Goal: Task Accomplishment & Management: Manage account settings

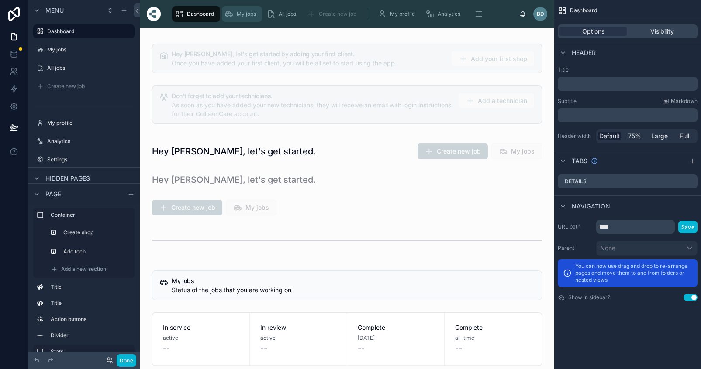
click at [240, 8] on div "My jobs" at bounding box center [241, 14] width 35 height 14
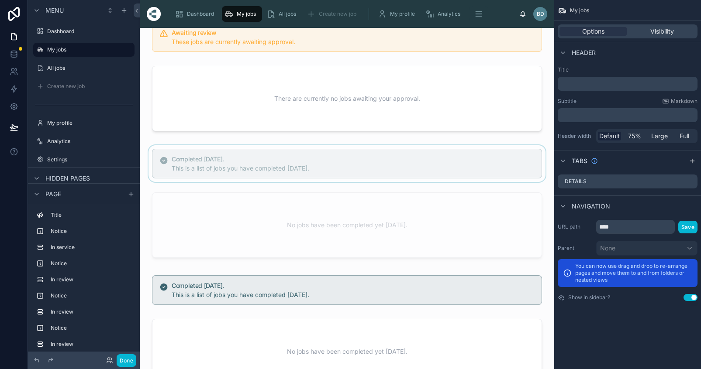
scroll to position [189, 0]
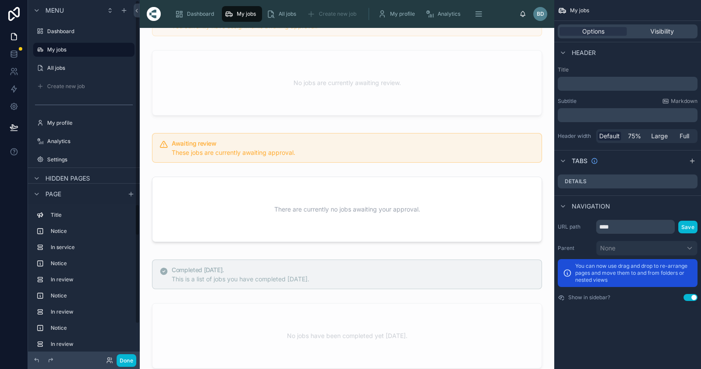
click at [110, 365] on div "Done" at bounding box center [118, 360] width 35 height 13
click at [108, 361] on icon at bounding box center [109, 360] width 7 height 7
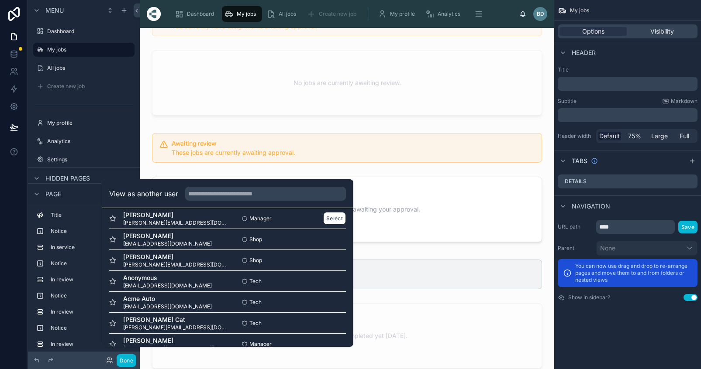
scroll to position [0, 0]
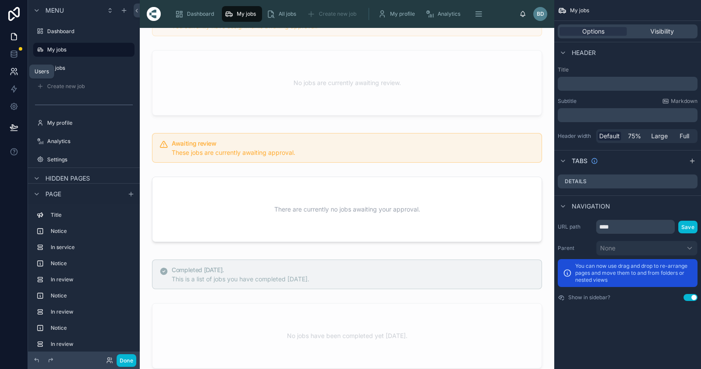
click at [21, 72] on link at bounding box center [13, 71] width 27 height 17
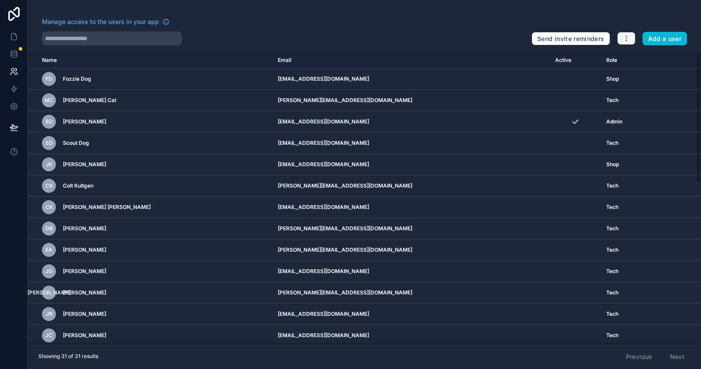
click at [634, 37] on button "button" at bounding box center [626, 38] width 18 height 13
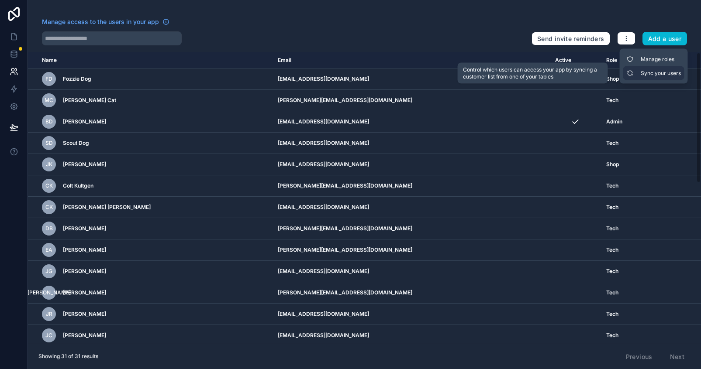
click at [644, 72] on link "Sync your users" at bounding box center [653, 73] width 61 height 14
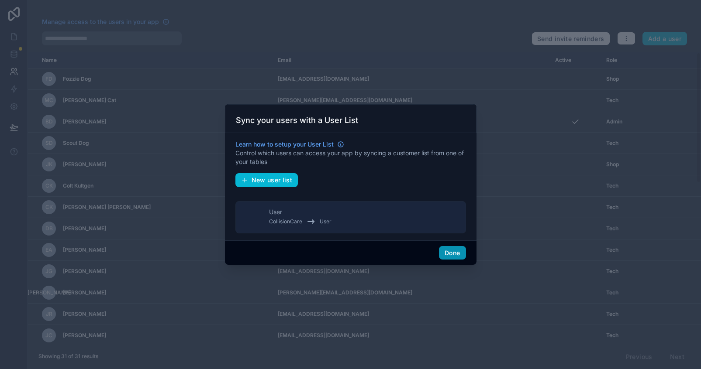
click at [452, 255] on button "Done" at bounding box center [452, 253] width 27 height 14
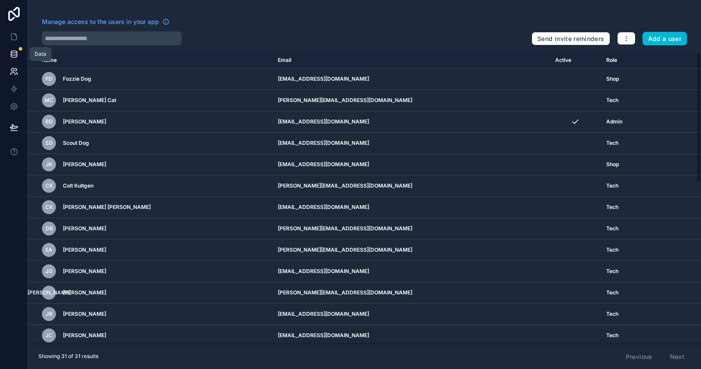
click at [16, 52] on icon at bounding box center [14, 54] width 9 height 9
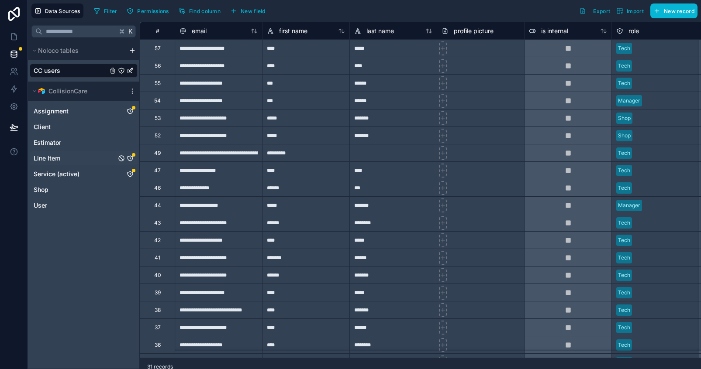
click at [132, 159] on icon "Line Item" at bounding box center [130, 158] width 7 height 7
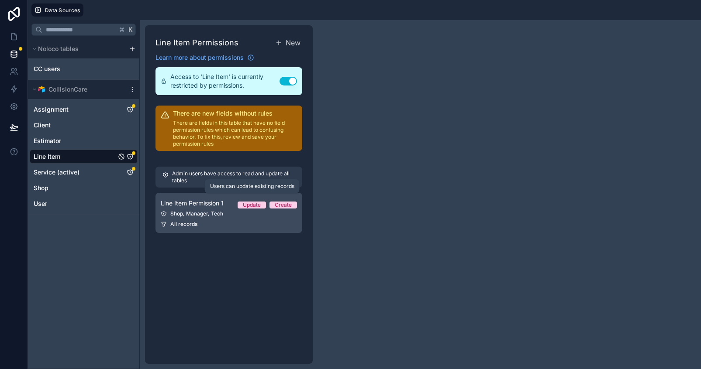
click at [253, 207] on div "Update" at bounding box center [252, 205] width 18 height 7
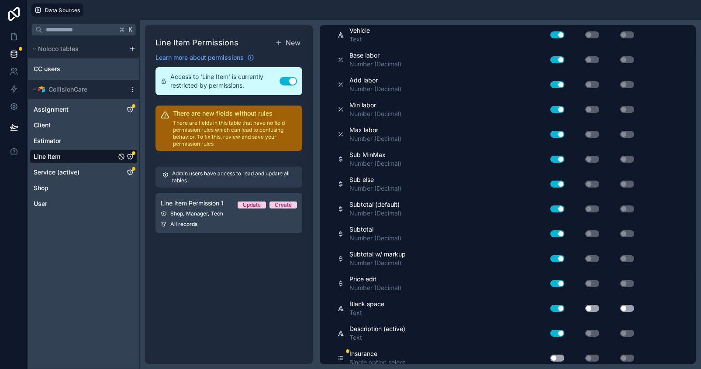
scroll to position [22, 0]
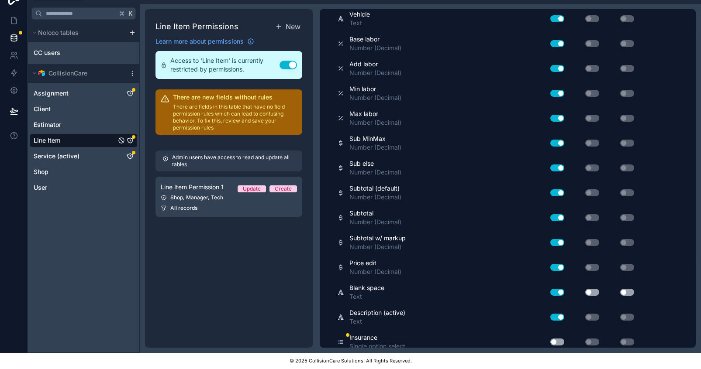
click at [559, 339] on button "Use setting" at bounding box center [557, 342] width 14 height 7
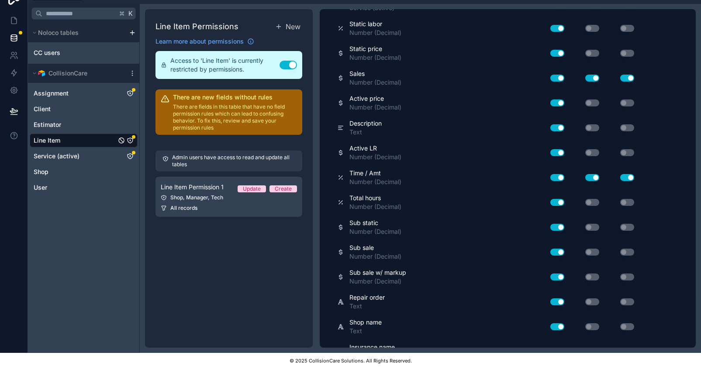
scroll to position [0, 0]
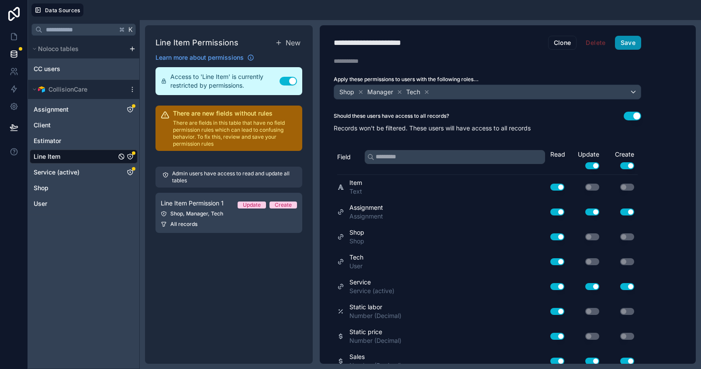
click at [631, 41] on button "Save" at bounding box center [628, 43] width 26 height 14
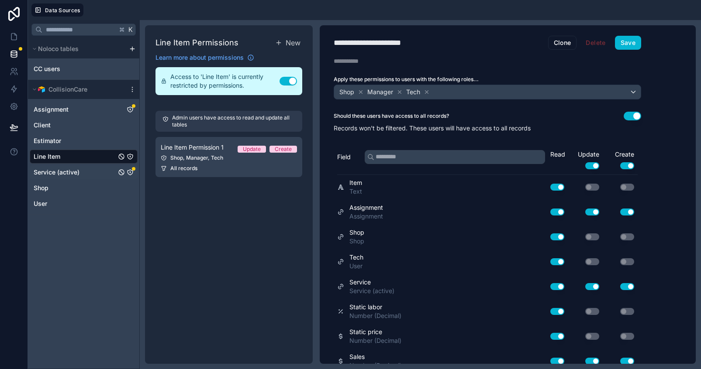
click at [131, 173] on icon "Service (active)" at bounding box center [130, 172] width 7 height 7
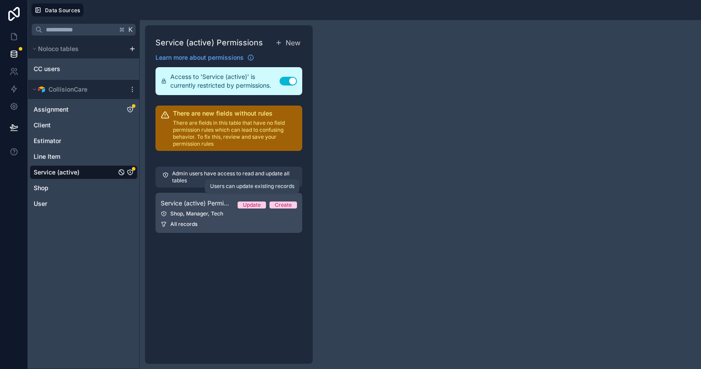
click at [248, 202] on div "Update" at bounding box center [252, 205] width 18 height 7
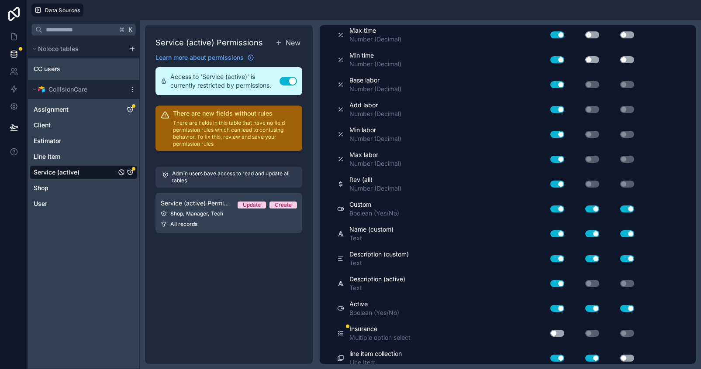
scroll to position [22, 0]
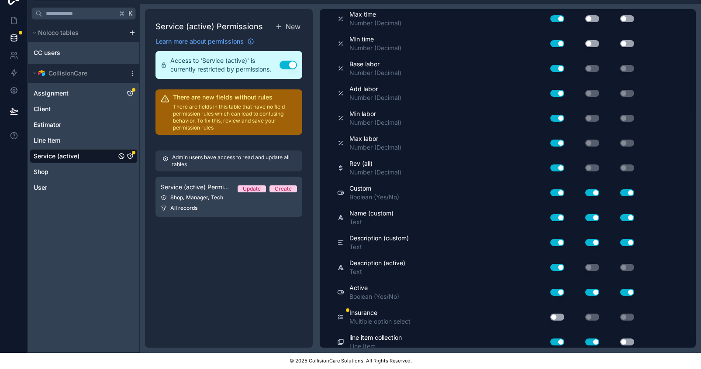
click at [560, 314] on button "Use setting" at bounding box center [557, 317] width 14 height 7
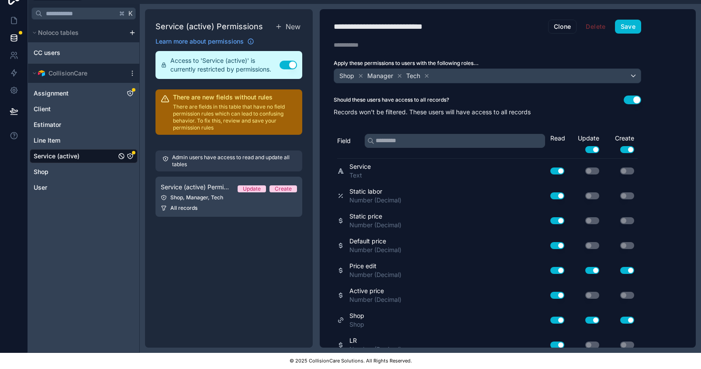
scroll to position [0, 0]
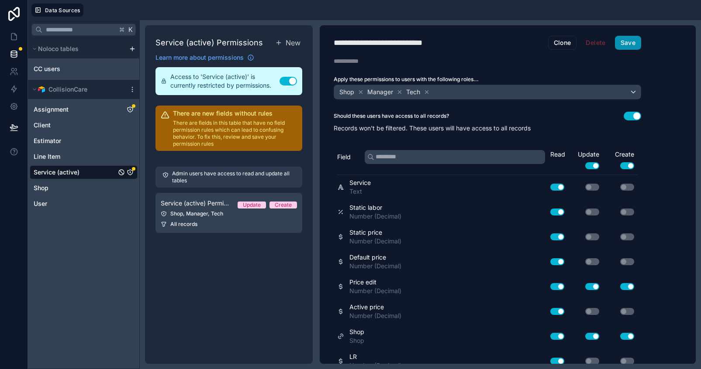
click at [635, 42] on button "Save" at bounding box center [628, 43] width 26 height 14
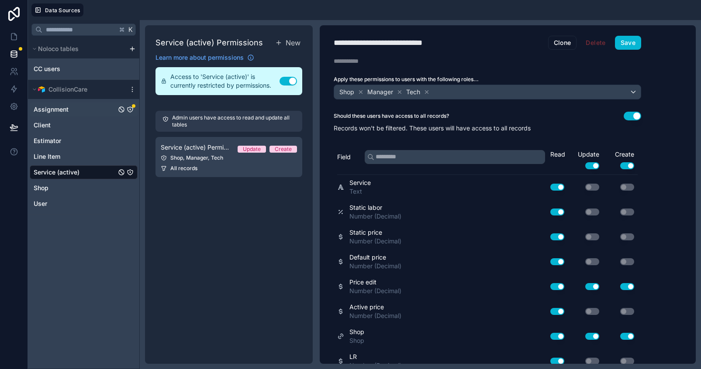
click at [131, 112] on icon "Assignment" at bounding box center [129, 109] width 5 height 5
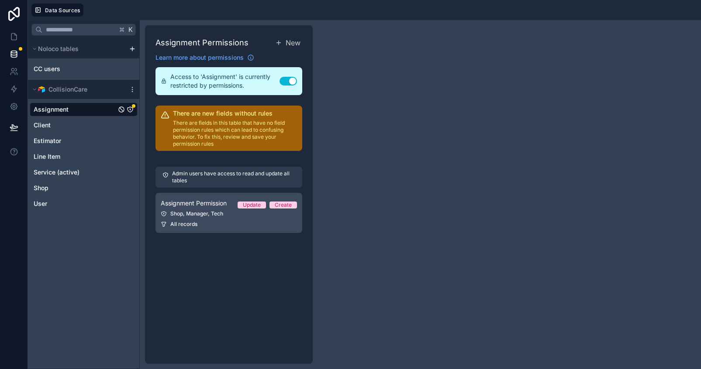
click at [254, 203] on div "Update" at bounding box center [252, 205] width 18 height 7
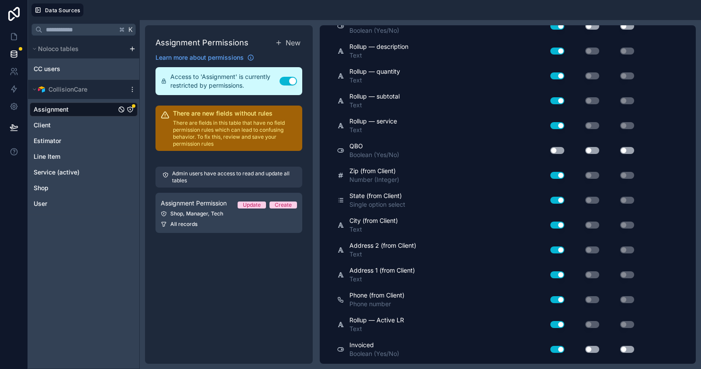
scroll to position [22, 0]
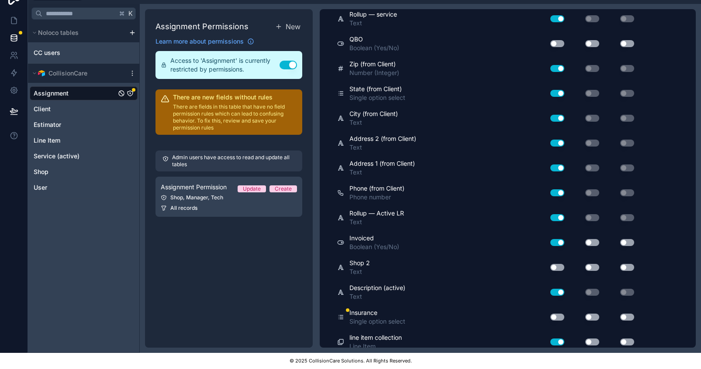
click at [563, 314] on div "Use setting" at bounding box center [551, 317] width 24 height 7
click at [558, 314] on button "Use setting" at bounding box center [557, 317] width 14 height 7
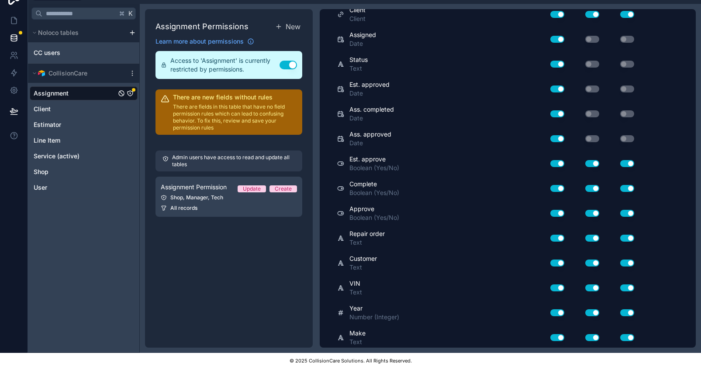
scroll to position [0, 0]
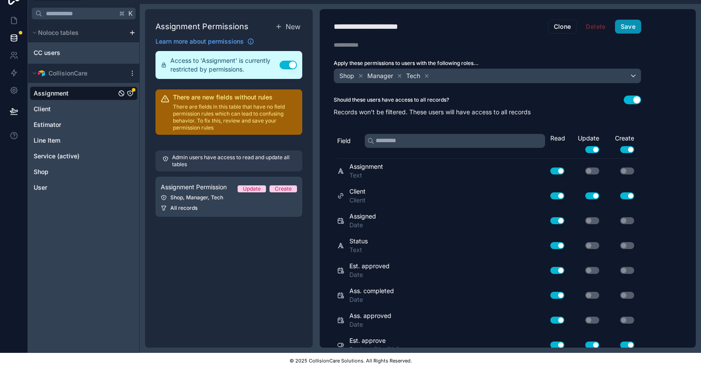
click at [632, 23] on button "Save" at bounding box center [628, 27] width 26 height 14
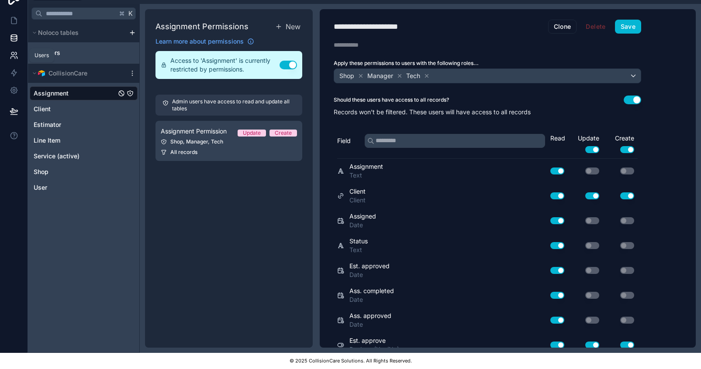
click at [16, 52] on icon at bounding box center [15, 53] width 1 height 3
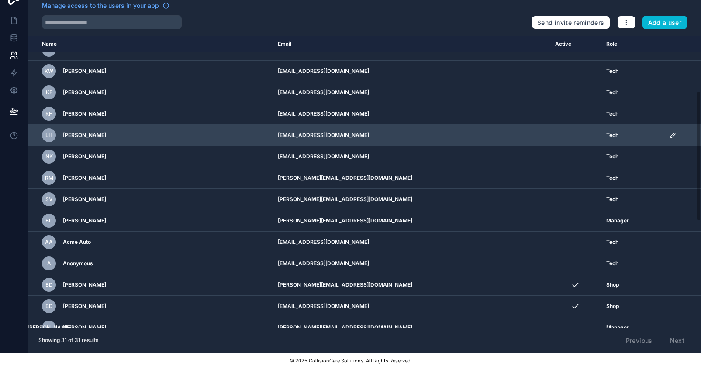
scroll to position [381, 0]
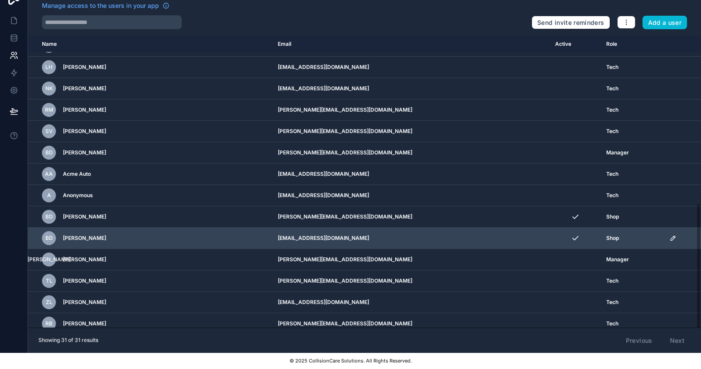
click at [669, 235] on icon "scrollable content" at bounding box center [672, 238] width 7 height 7
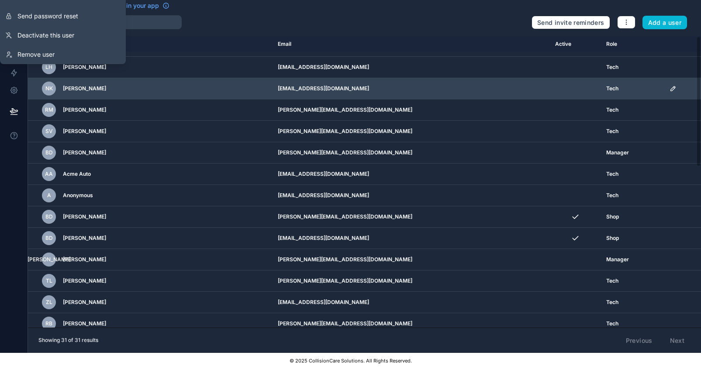
scroll to position [0, 0]
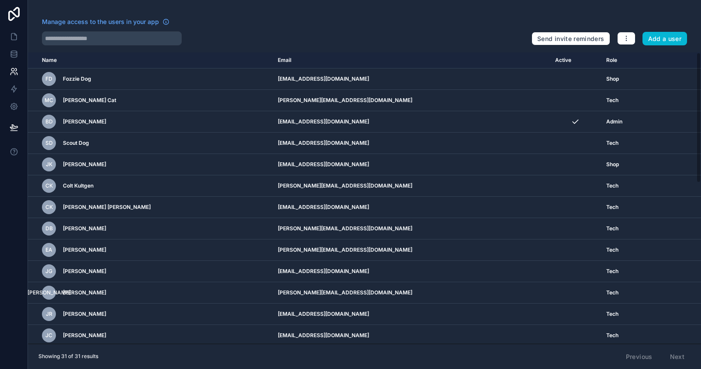
click at [308, 24] on div "Manage access to the users in your app" at bounding box center [283, 24] width 482 height 14
click at [629, 38] on icon "button" at bounding box center [625, 38] width 7 height 7
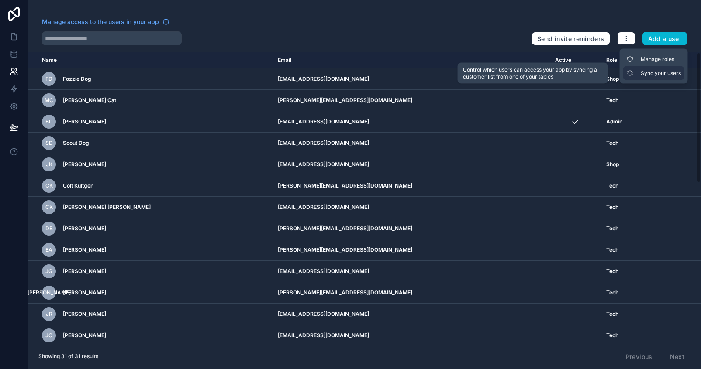
click at [642, 75] on link "Sync your users" at bounding box center [653, 73] width 61 height 14
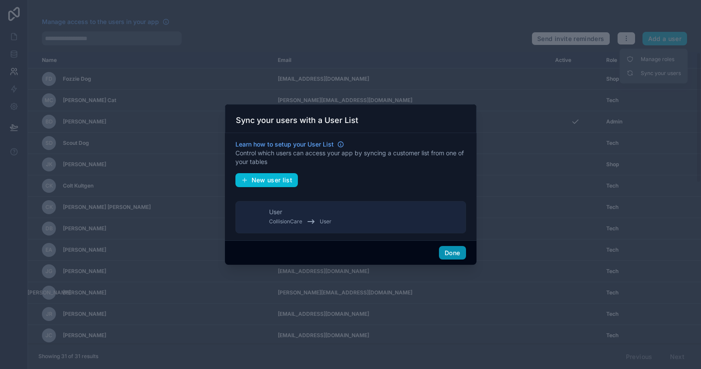
click at [450, 256] on button "Done" at bounding box center [452, 253] width 27 height 14
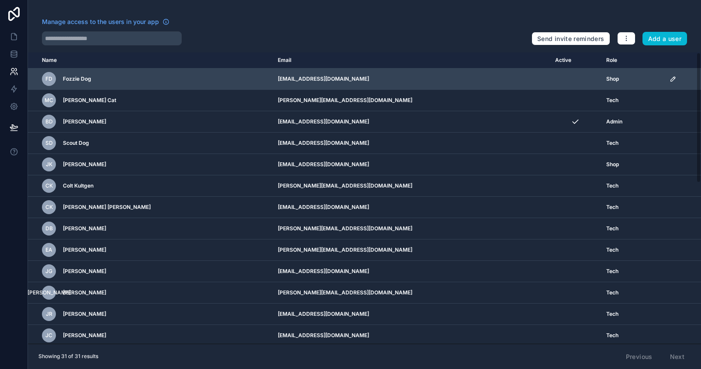
click at [669, 81] on icon "scrollable content" at bounding box center [672, 79] width 7 height 7
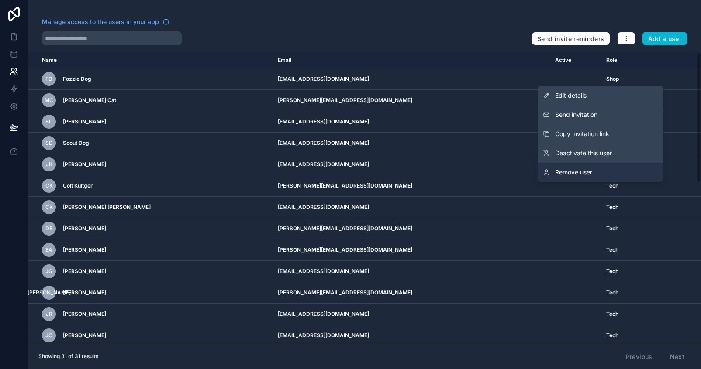
click at [601, 169] on link "Remove user" at bounding box center [600, 172] width 126 height 19
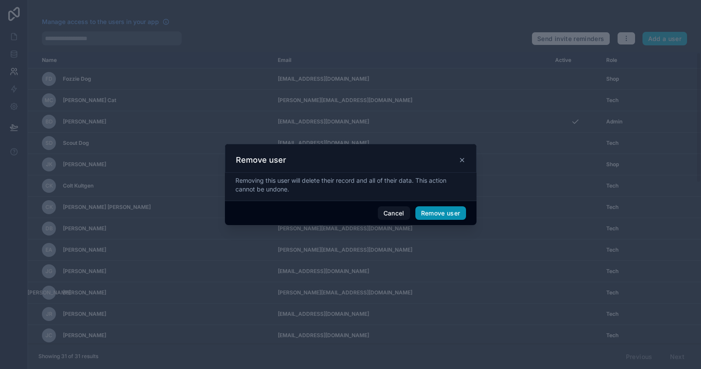
click at [448, 216] on button "Remove user" at bounding box center [440, 213] width 51 height 14
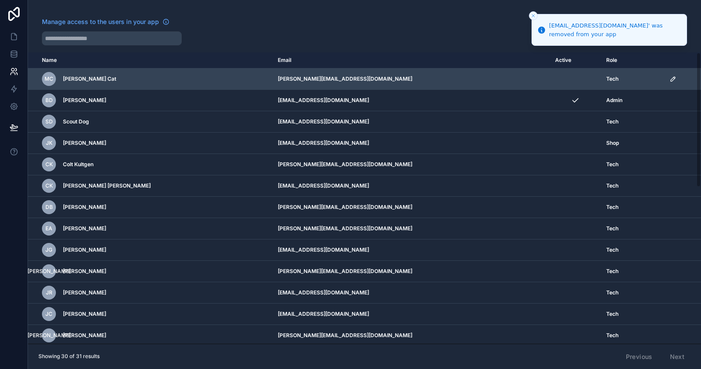
click at [666, 82] on td "scrollable content" at bounding box center [682, 79] width 37 height 21
click at [672, 81] on icon "scrollable content" at bounding box center [672, 79] width 7 height 7
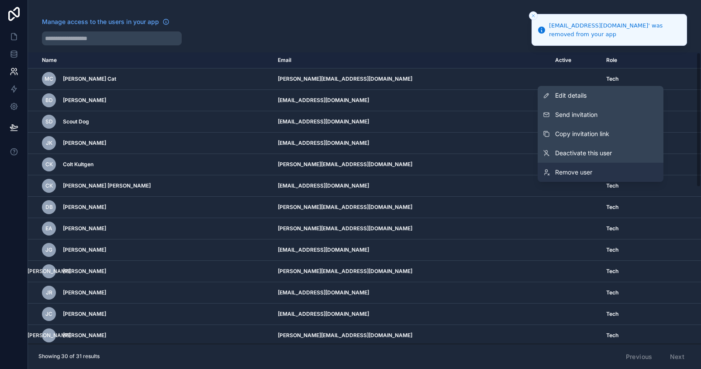
click at [624, 171] on link "Remove user" at bounding box center [600, 172] width 126 height 19
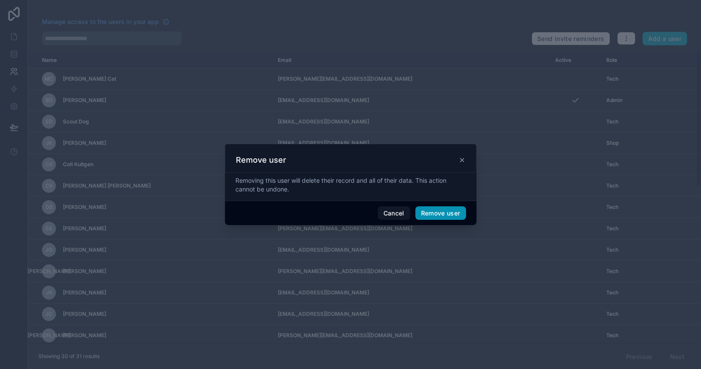
click at [440, 216] on button "Remove user" at bounding box center [440, 213] width 51 height 14
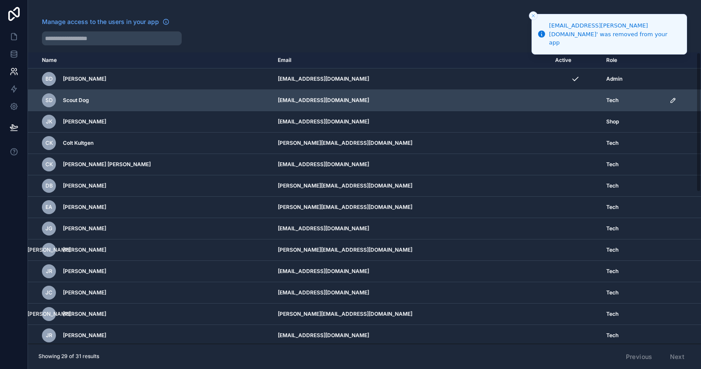
click at [673, 101] on icon "scrollable content" at bounding box center [672, 100] width 7 height 7
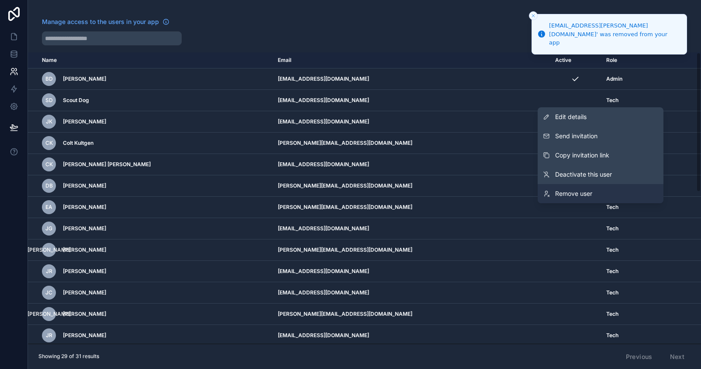
click at [609, 194] on link "Remove user" at bounding box center [600, 193] width 126 height 19
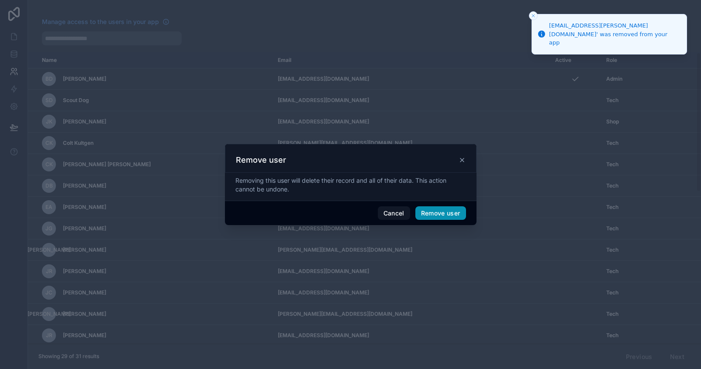
click at [435, 217] on button "Remove user" at bounding box center [440, 213] width 51 height 14
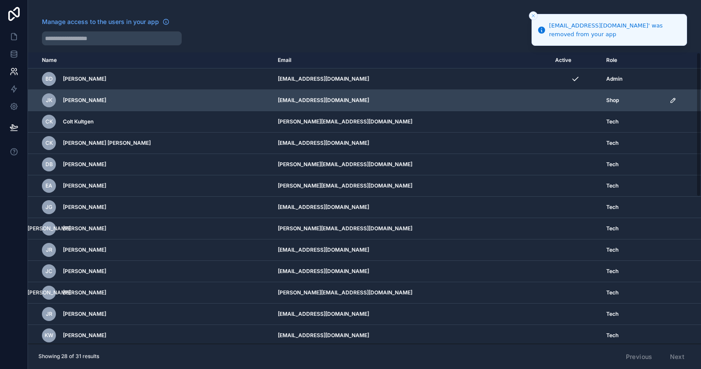
click at [669, 100] on icon "scrollable content" at bounding box center [672, 100] width 7 height 7
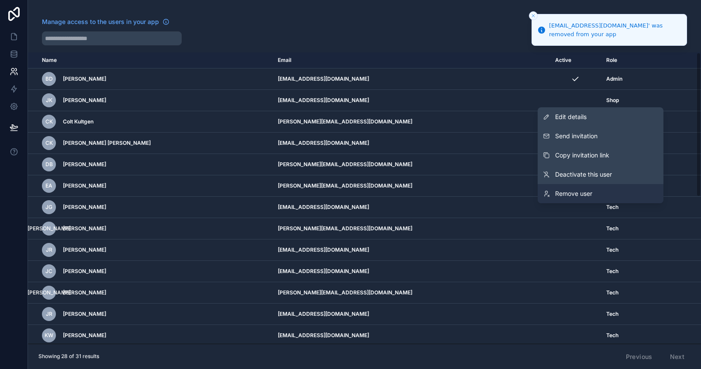
click at [590, 192] on span "Remove user" at bounding box center [573, 193] width 37 height 9
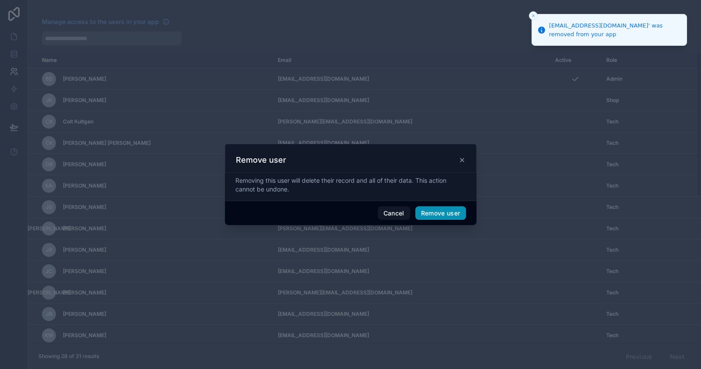
click at [458, 217] on button "Remove user" at bounding box center [440, 213] width 51 height 14
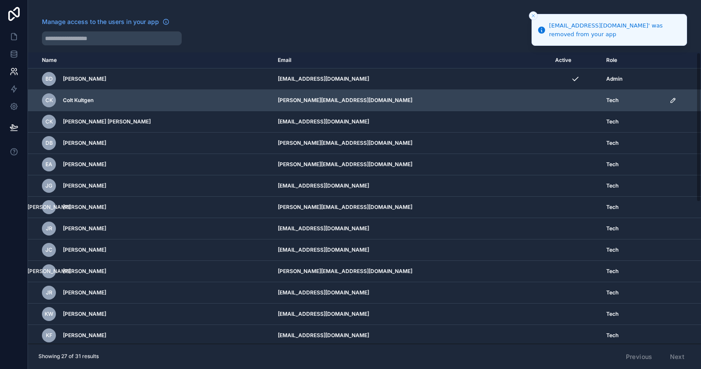
click at [671, 98] on icon "scrollable content" at bounding box center [672, 100] width 4 height 4
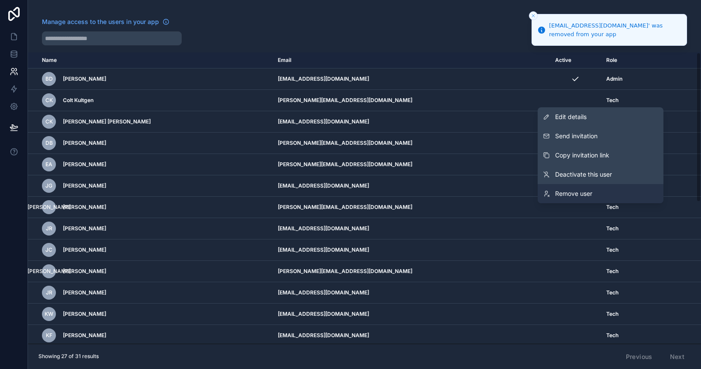
click at [592, 190] on span "Remove user" at bounding box center [573, 193] width 37 height 9
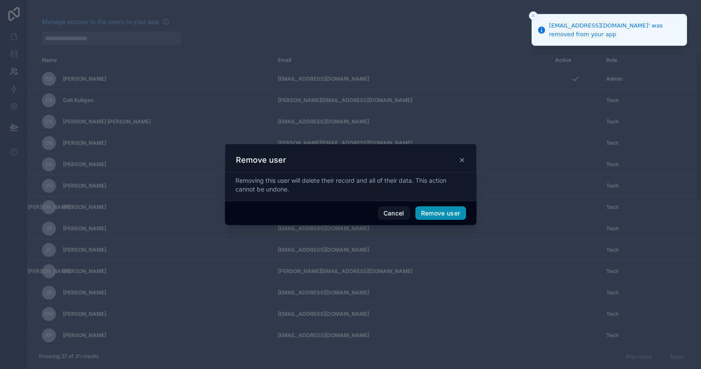
click at [436, 216] on button "Remove user" at bounding box center [440, 213] width 51 height 14
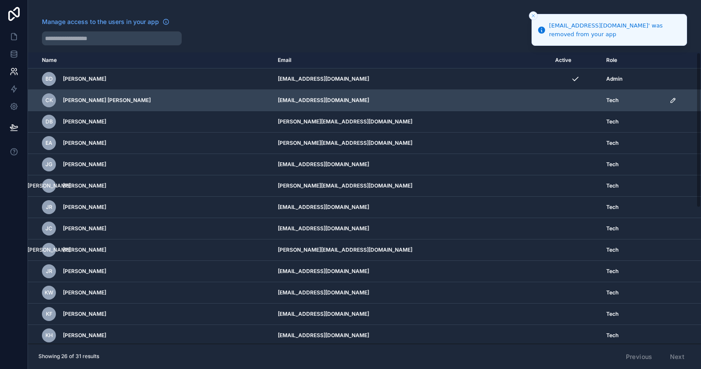
drag, startPoint x: 666, startPoint y: 97, endPoint x: 669, endPoint y: 101, distance: 4.6
click at [666, 97] on td "scrollable content" at bounding box center [682, 100] width 37 height 21
click at [670, 101] on icon "scrollable content" at bounding box center [672, 100] width 7 height 7
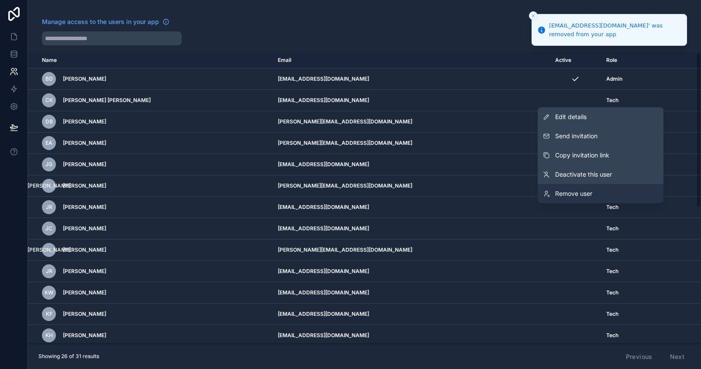
click at [592, 194] on span "Remove user" at bounding box center [573, 193] width 37 height 9
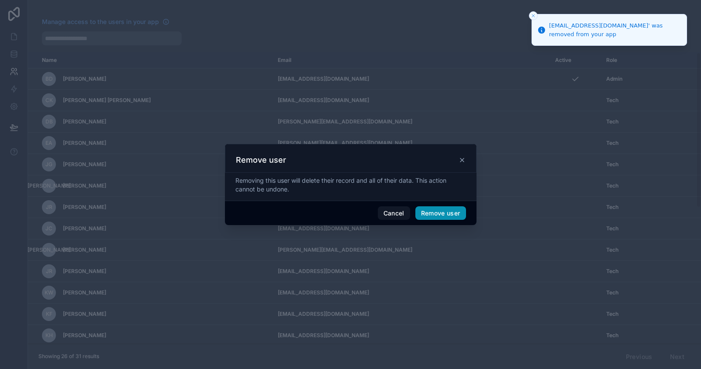
click at [432, 217] on button "Remove user" at bounding box center [440, 213] width 51 height 14
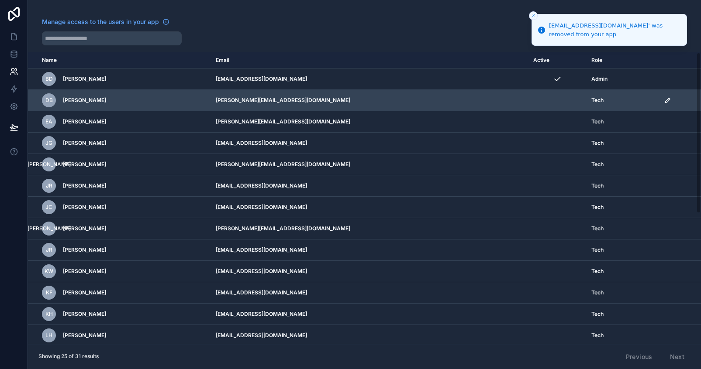
click at [669, 100] on icon "scrollable content" at bounding box center [667, 100] width 4 height 4
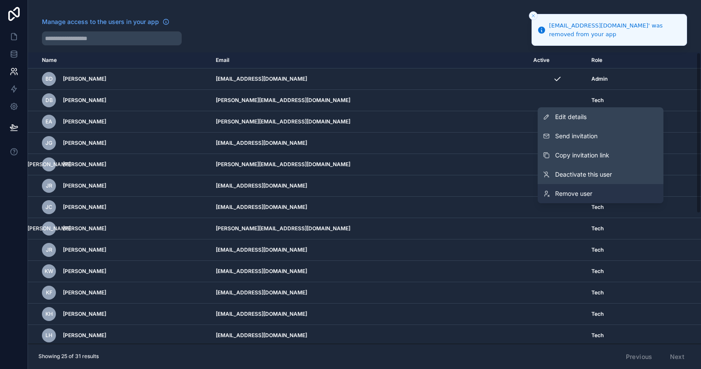
click at [591, 199] on link "Remove user" at bounding box center [600, 193] width 126 height 19
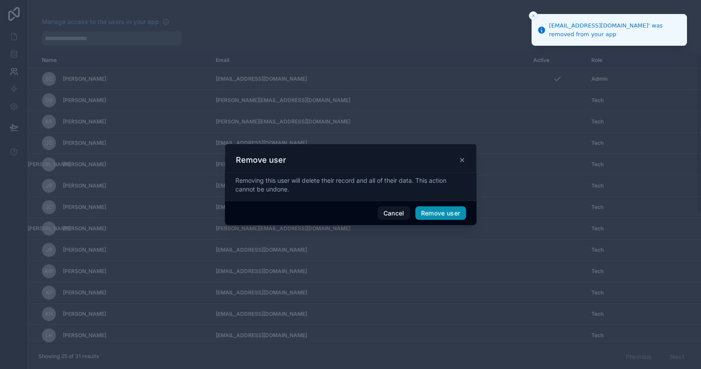
click at [439, 220] on button "Remove user" at bounding box center [440, 213] width 51 height 14
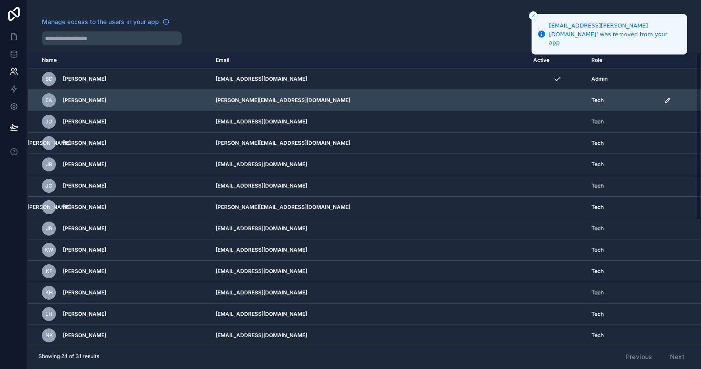
click at [669, 100] on icon "scrollable content" at bounding box center [667, 100] width 7 height 7
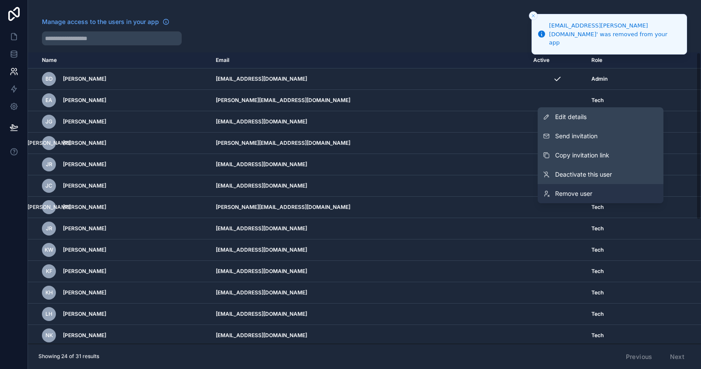
click at [624, 190] on link "Remove user" at bounding box center [600, 193] width 126 height 19
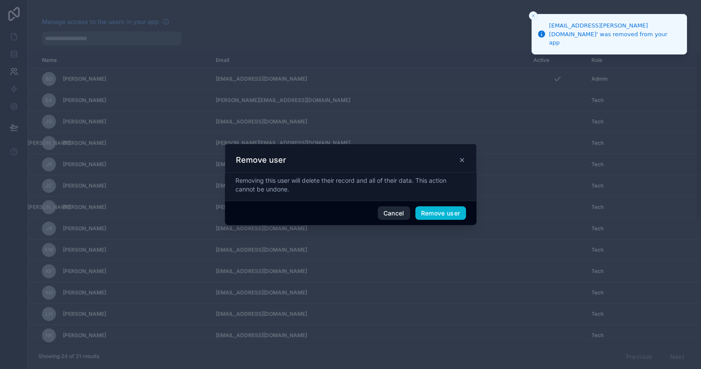
click at [422, 218] on button "Remove user" at bounding box center [440, 213] width 51 height 14
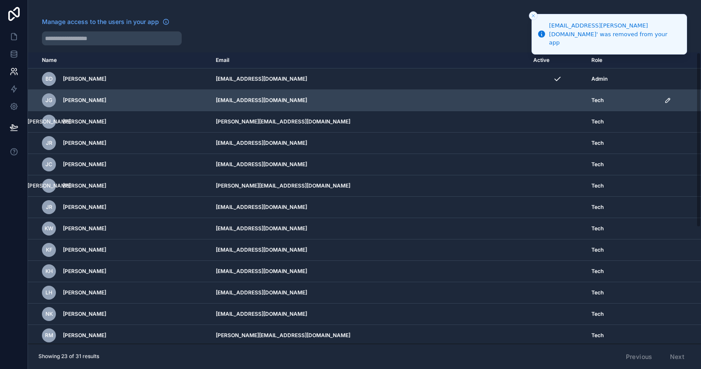
click at [669, 100] on icon "scrollable content" at bounding box center [667, 100] width 4 height 4
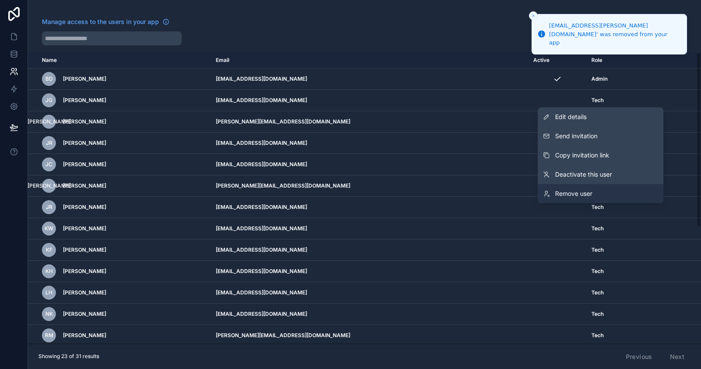
click at [581, 195] on span "Remove user" at bounding box center [573, 193] width 37 height 9
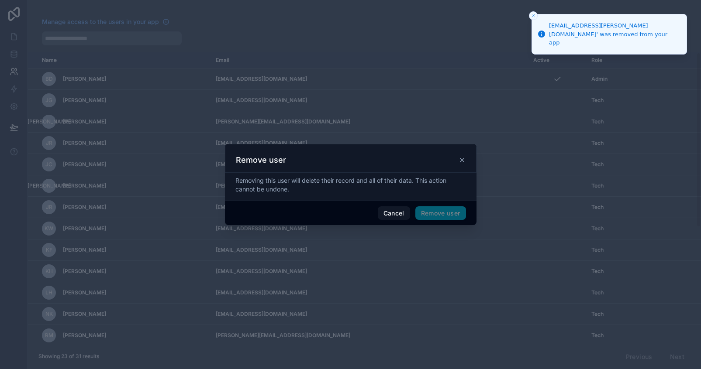
click at [438, 220] on span "Remove user" at bounding box center [440, 213] width 51 height 14
click at [436, 215] on button "Remove user" at bounding box center [440, 213] width 51 height 14
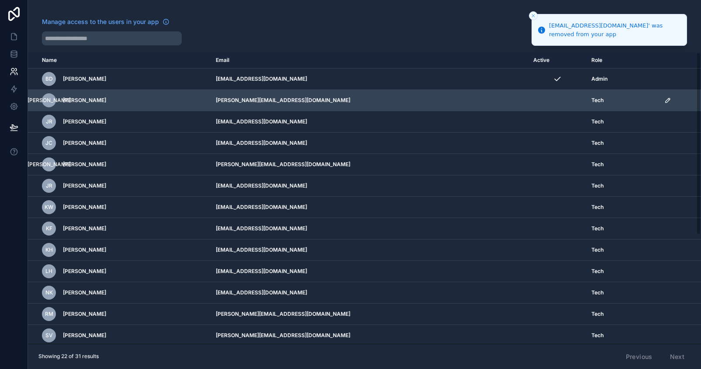
click at [668, 100] on icon "scrollable content" at bounding box center [667, 100] width 7 height 7
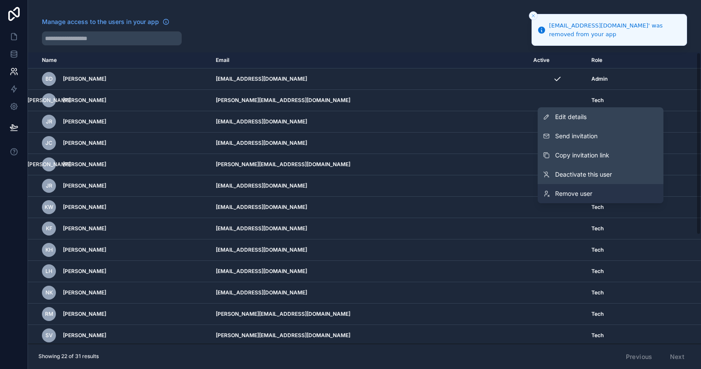
click at [614, 196] on link "Remove user" at bounding box center [600, 193] width 126 height 19
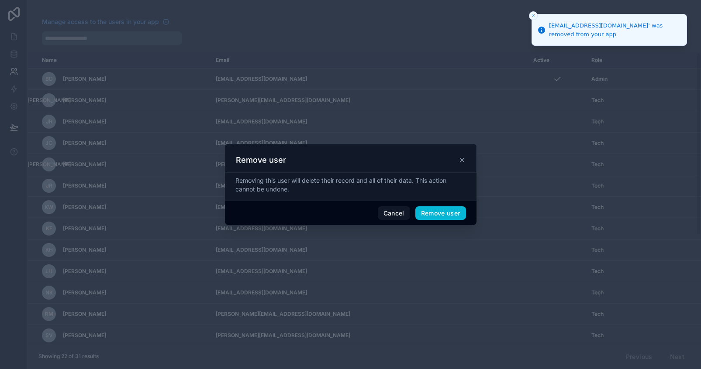
click at [434, 224] on div "Cancel Remove user" at bounding box center [350, 213] width 251 height 25
click at [434, 211] on button "Remove user" at bounding box center [440, 213] width 51 height 14
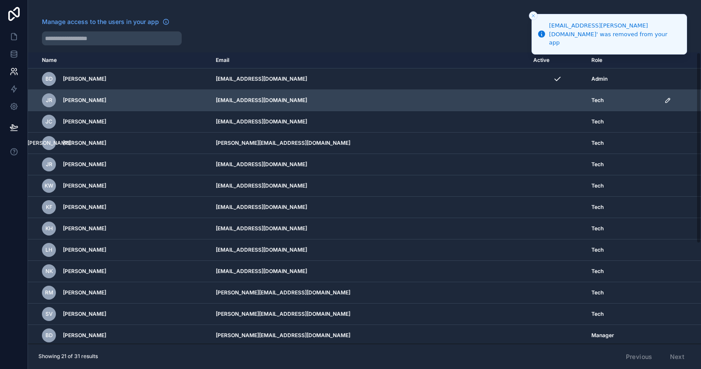
click at [671, 101] on icon "scrollable content" at bounding box center [667, 100] width 7 height 7
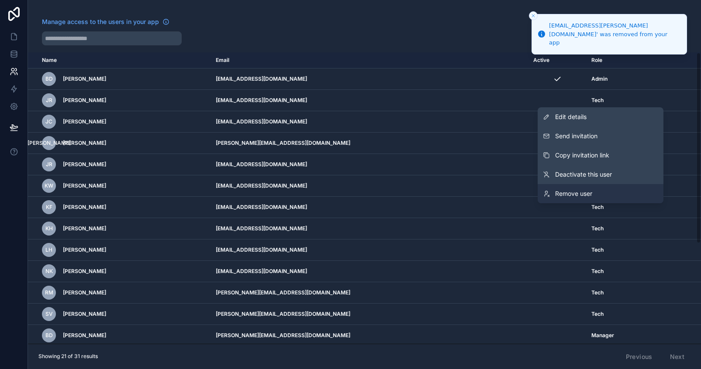
click at [605, 194] on link "Remove user" at bounding box center [600, 193] width 126 height 19
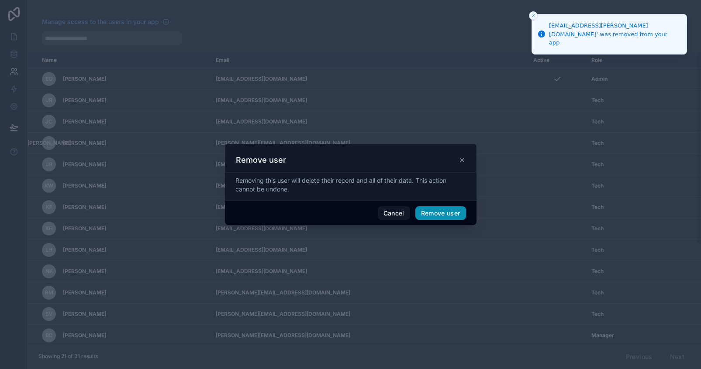
click at [435, 216] on button "Remove user" at bounding box center [440, 213] width 51 height 14
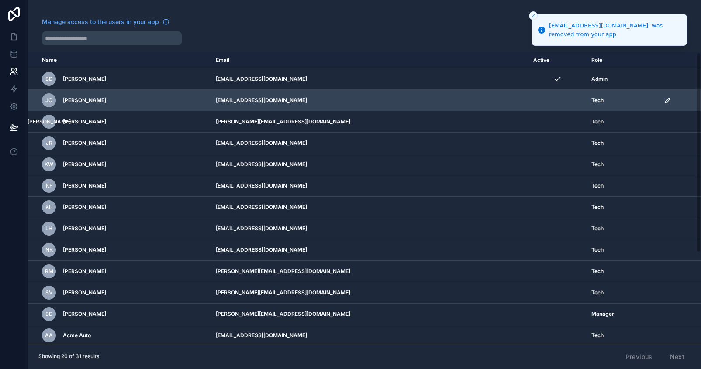
click at [670, 99] on icon "scrollable content" at bounding box center [667, 100] width 7 height 7
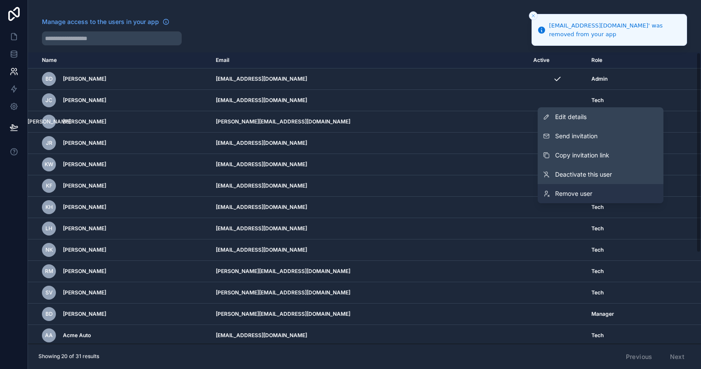
click at [613, 191] on link "Remove user" at bounding box center [600, 193] width 126 height 19
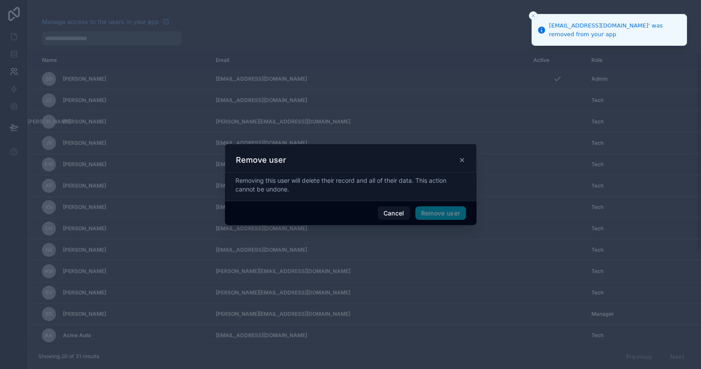
click at [441, 216] on span "Remove user" at bounding box center [440, 213] width 51 height 14
click at [441, 215] on button "Remove user" at bounding box center [440, 213] width 51 height 14
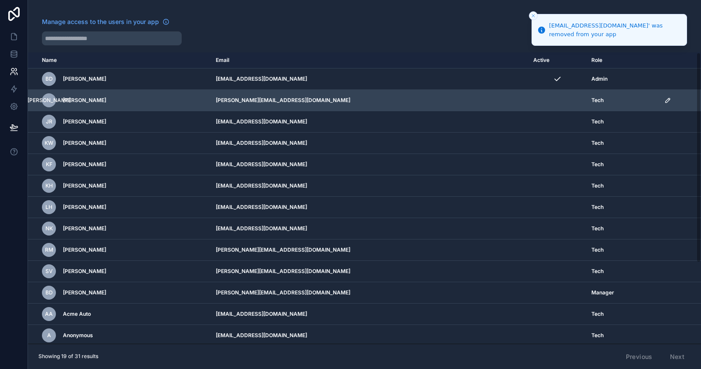
click at [669, 102] on icon "scrollable content" at bounding box center [667, 100] width 7 height 7
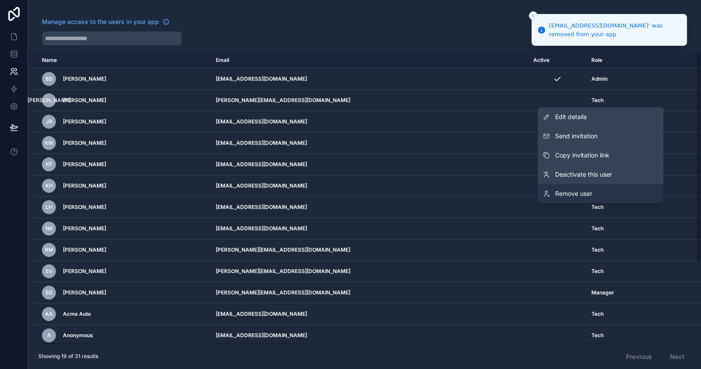
click at [562, 194] on span "Remove user" at bounding box center [573, 193] width 37 height 9
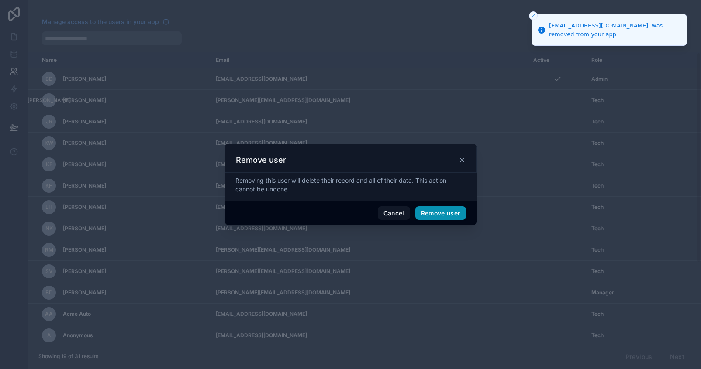
click at [437, 218] on button "Remove user" at bounding box center [440, 213] width 51 height 14
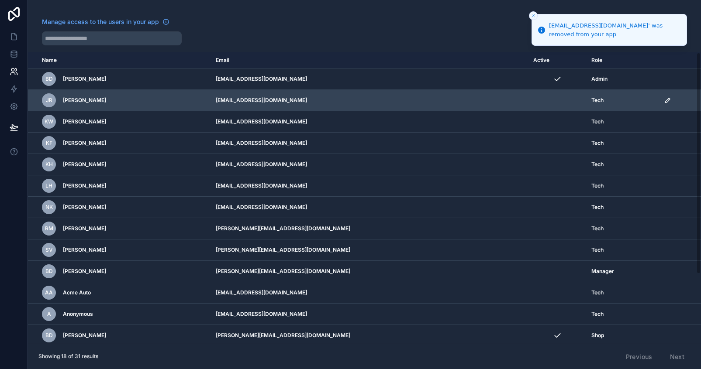
click at [670, 101] on icon "scrollable content" at bounding box center [667, 100] width 7 height 7
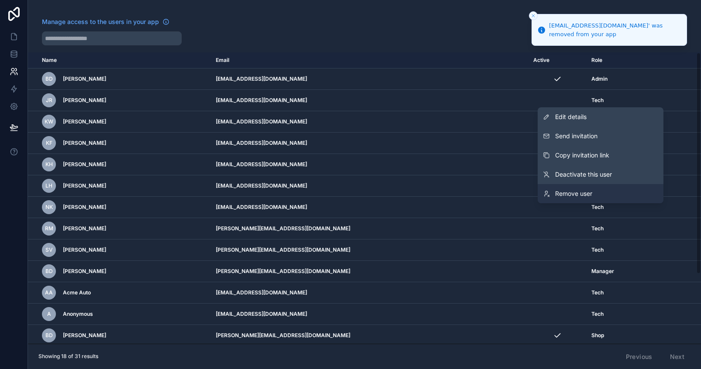
click at [602, 196] on link "Remove user" at bounding box center [600, 193] width 126 height 19
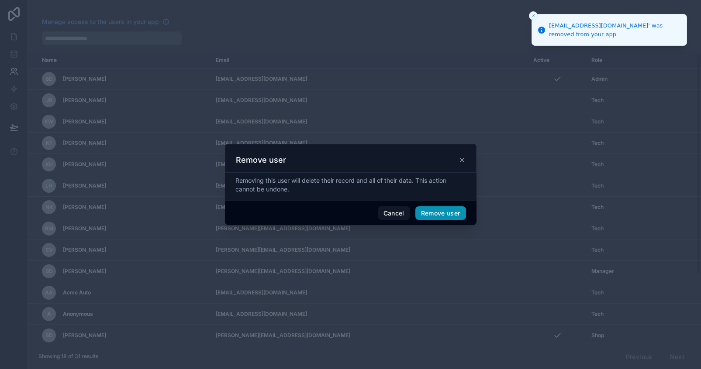
click at [450, 216] on button "Remove user" at bounding box center [440, 213] width 51 height 14
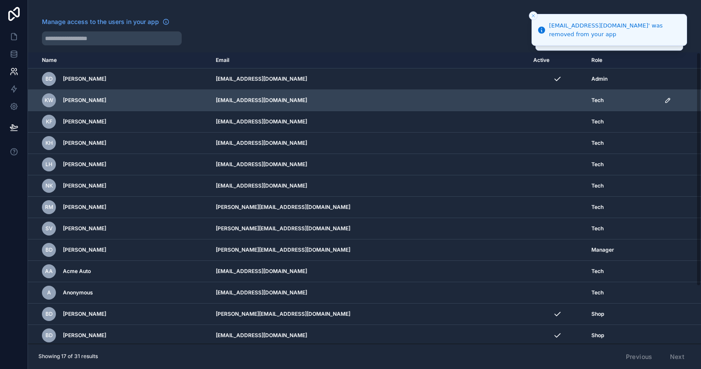
click at [666, 100] on td "scrollable content" at bounding box center [680, 100] width 42 height 21
click at [670, 98] on icon "scrollable content" at bounding box center [667, 100] width 7 height 7
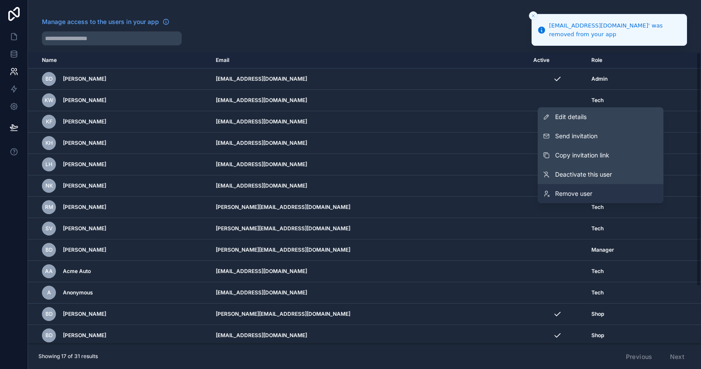
click at [574, 196] on span "Remove user" at bounding box center [573, 193] width 37 height 9
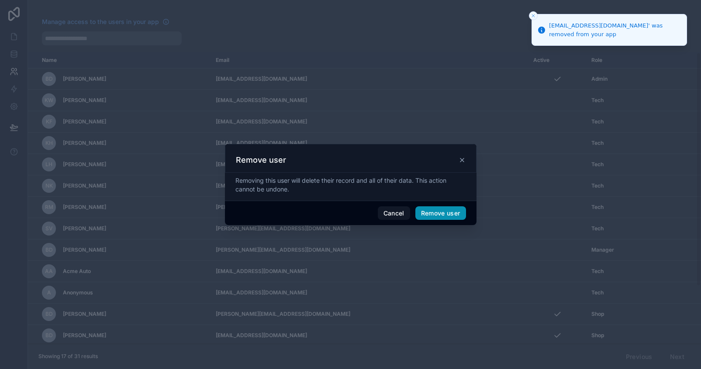
click at [444, 220] on button "Remove user" at bounding box center [440, 213] width 51 height 14
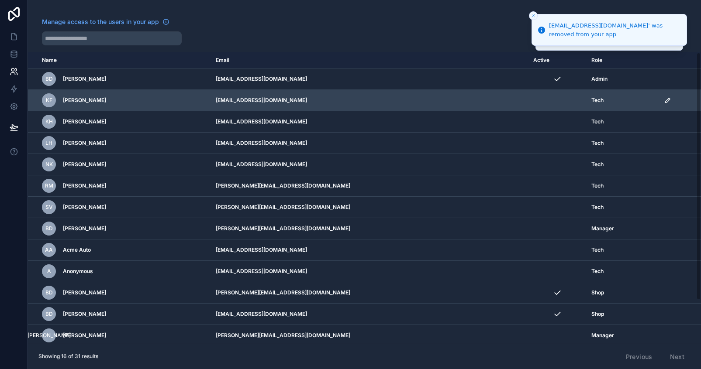
click at [670, 103] on icon "scrollable content" at bounding box center [667, 100] width 7 height 7
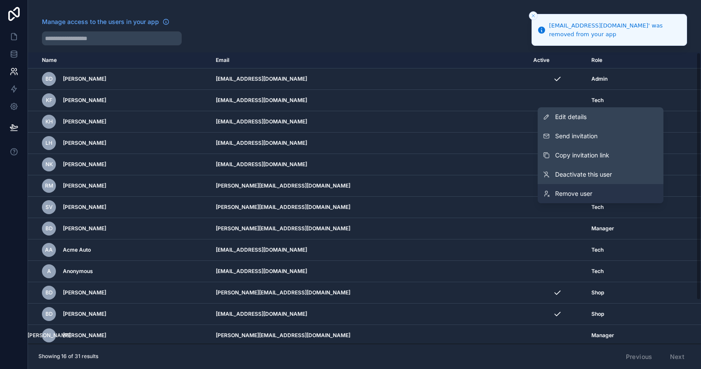
click at [590, 192] on span "Remove user" at bounding box center [573, 193] width 37 height 9
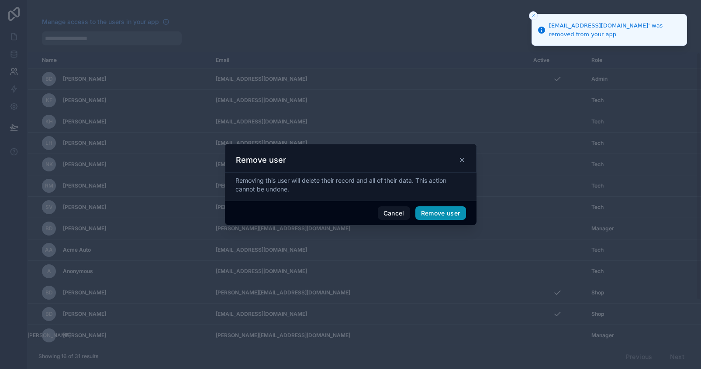
click at [440, 213] on button "Remove user" at bounding box center [440, 213] width 51 height 14
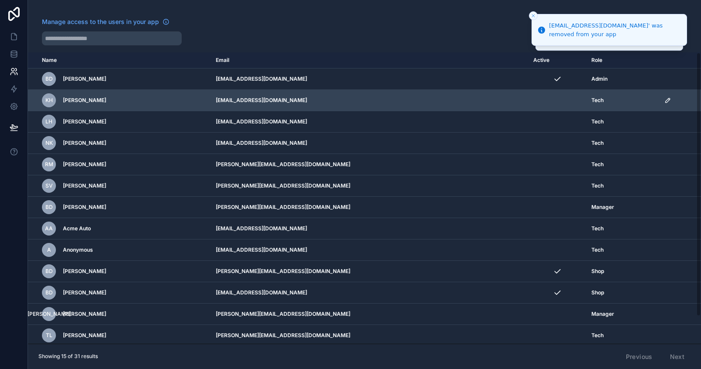
click at [671, 99] on icon "scrollable content" at bounding box center [667, 100] width 7 height 7
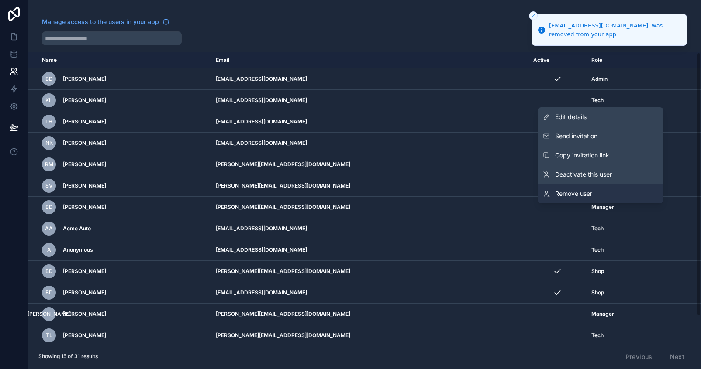
click at [598, 200] on link "Remove user" at bounding box center [600, 193] width 126 height 19
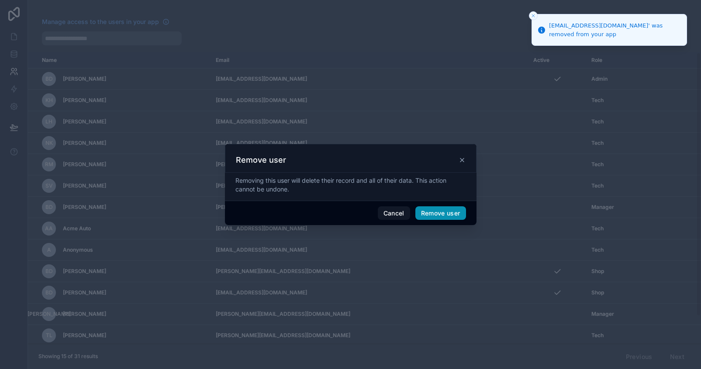
click at [448, 219] on button "Remove user" at bounding box center [440, 213] width 51 height 14
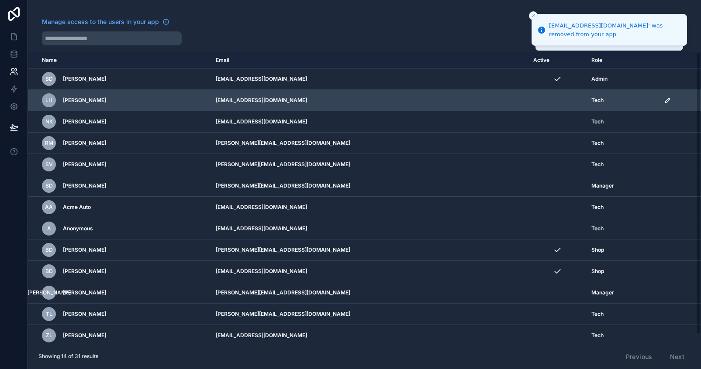
click at [669, 100] on icon "scrollable content" at bounding box center [667, 100] width 4 height 4
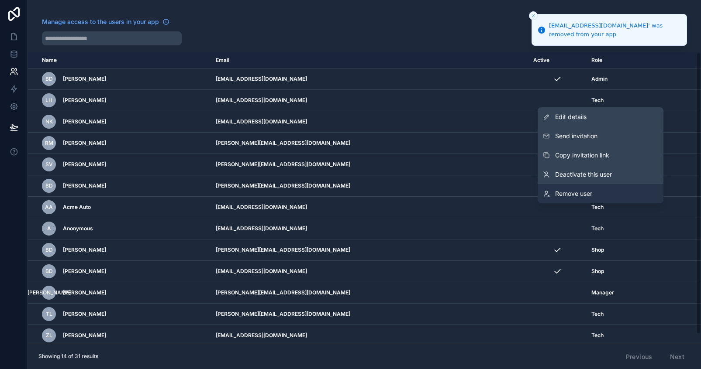
click at [575, 195] on span "Remove user" at bounding box center [573, 193] width 37 height 9
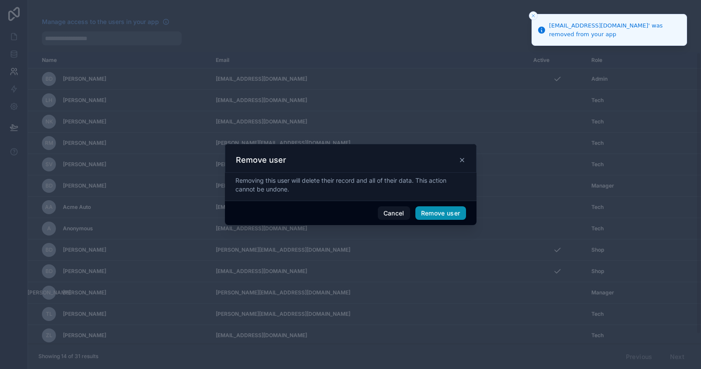
click at [440, 218] on button "Remove user" at bounding box center [440, 213] width 51 height 14
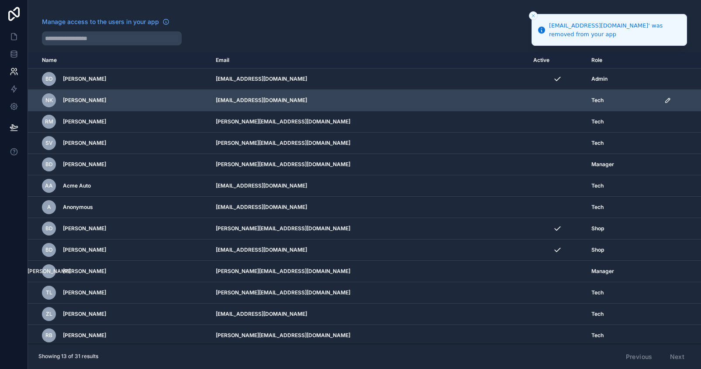
click at [668, 99] on icon "scrollable content" at bounding box center [667, 100] width 7 height 7
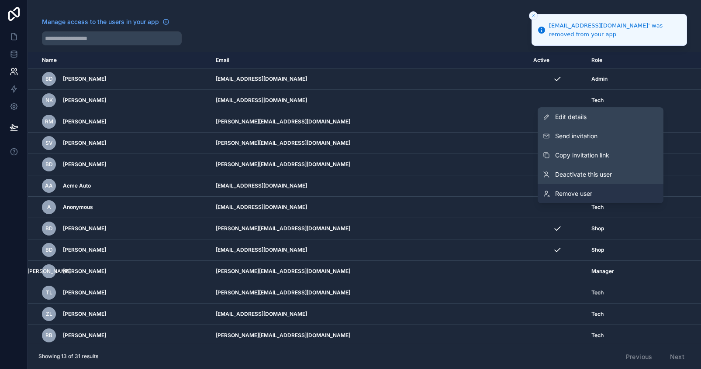
click at [589, 197] on span "Remove user" at bounding box center [573, 193] width 37 height 9
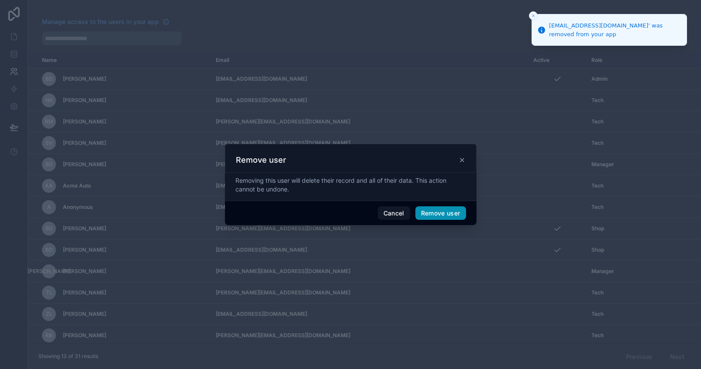
click at [447, 216] on button "Remove user" at bounding box center [440, 213] width 51 height 14
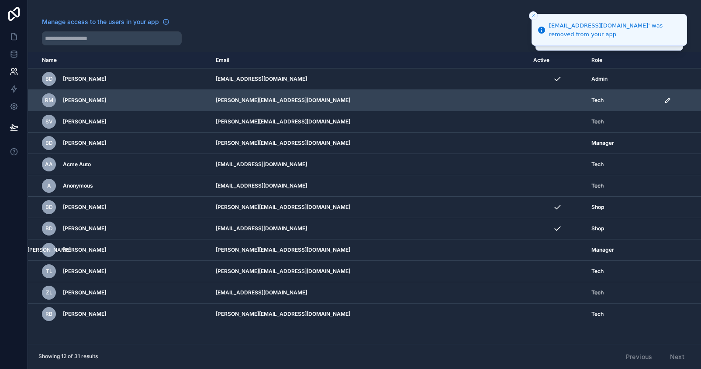
drag, startPoint x: 671, startPoint y: 100, endPoint x: 668, endPoint y: 106, distance: 7.8
click at [669, 100] on icon "scrollable content" at bounding box center [668, 99] width 1 height 1
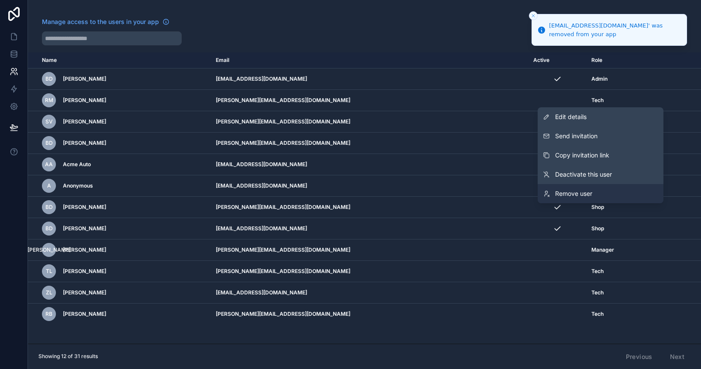
click at [584, 202] on link "Remove user" at bounding box center [600, 193] width 126 height 19
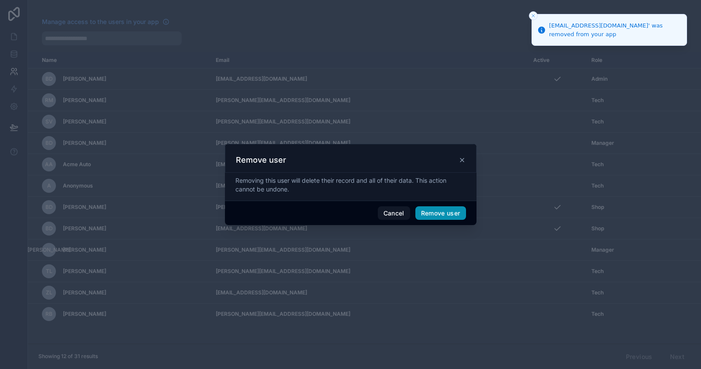
click at [434, 215] on button "Remove user" at bounding box center [440, 213] width 51 height 14
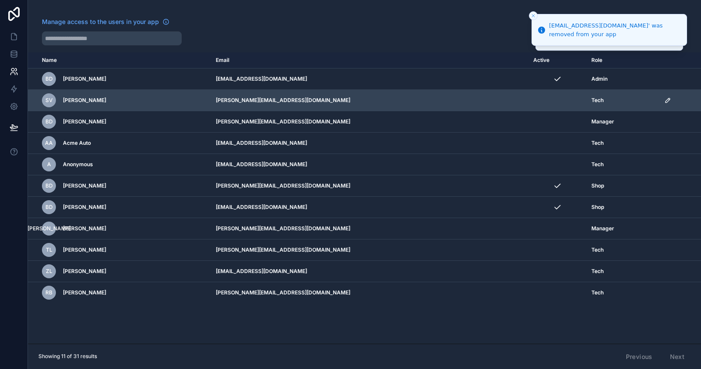
click at [676, 102] on div "scrollable content" at bounding box center [679, 100] width 31 height 7
click at [668, 97] on icon "scrollable content" at bounding box center [667, 100] width 7 height 7
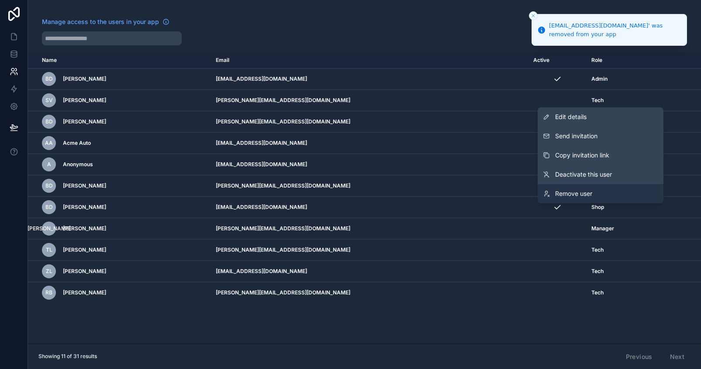
click at [563, 199] on link "Remove user" at bounding box center [600, 193] width 126 height 19
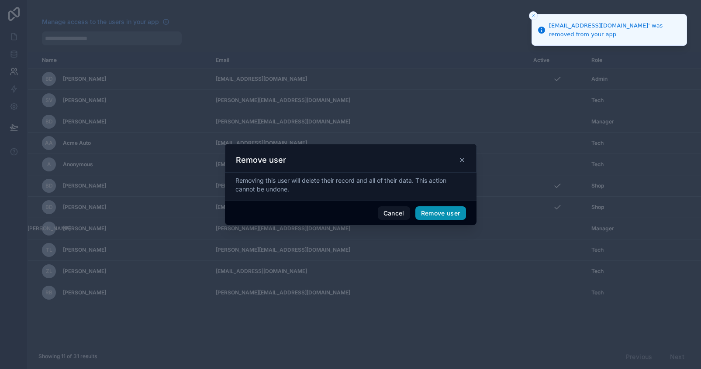
click at [423, 218] on button "Remove user" at bounding box center [440, 213] width 51 height 14
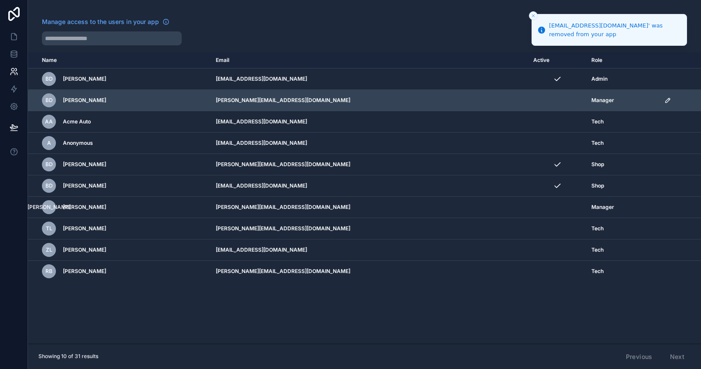
click at [665, 102] on icon "scrollable content" at bounding box center [667, 100] width 7 height 7
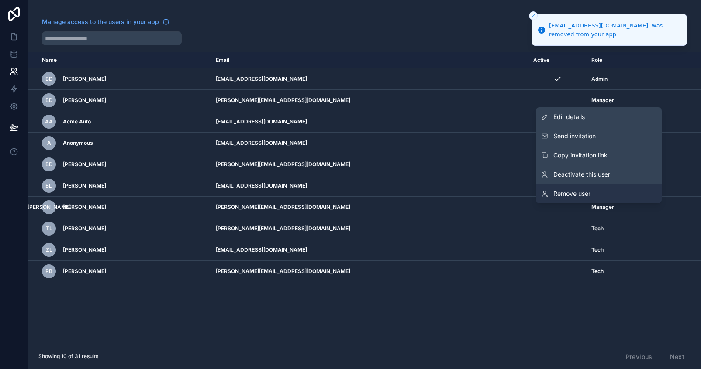
click at [577, 190] on span "Remove user" at bounding box center [571, 193] width 37 height 9
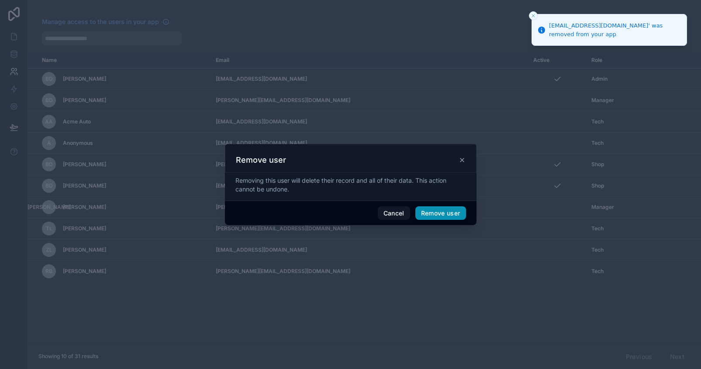
click at [425, 219] on button "Remove user" at bounding box center [440, 213] width 51 height 14
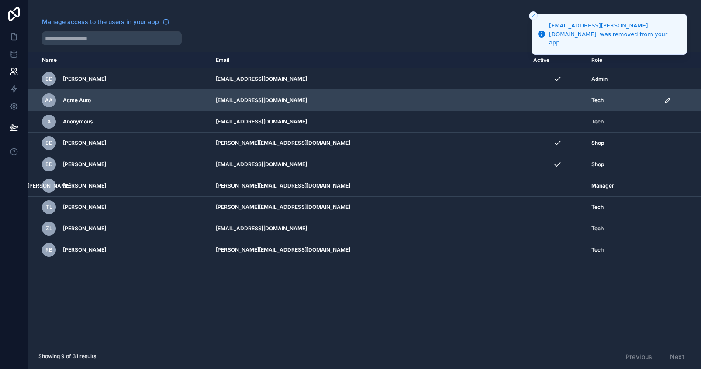
click at [669, 99] on icon "scrollable content" at bounding box center [667, 100] width 4 height 4
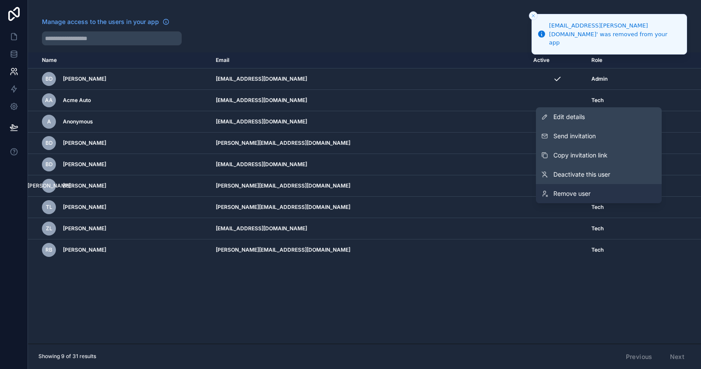
click at [605, 194] on link "Remove user" at bounding box center [599, 193] width 126 height 19
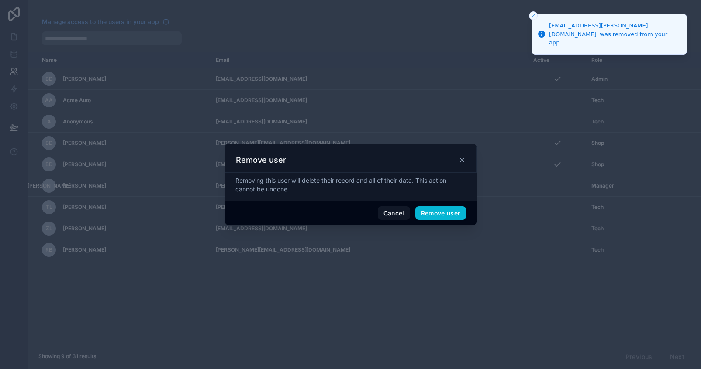
click at [440, 220] on button "Remove user" at bounding box center [440, 213] width 51 height 14
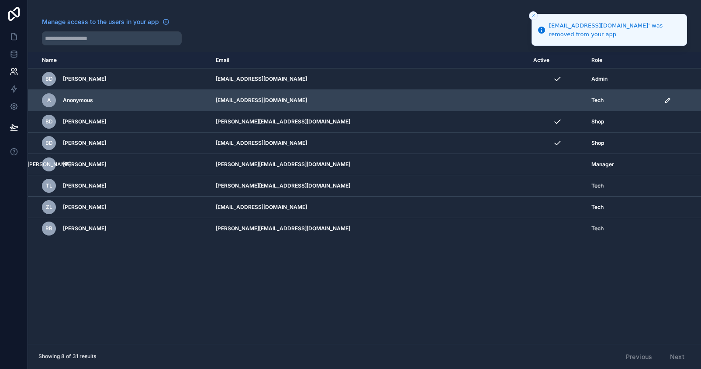
click at [669, 99] on icon "scrollable content" at bounding box center [668, 99] width 1 height 1
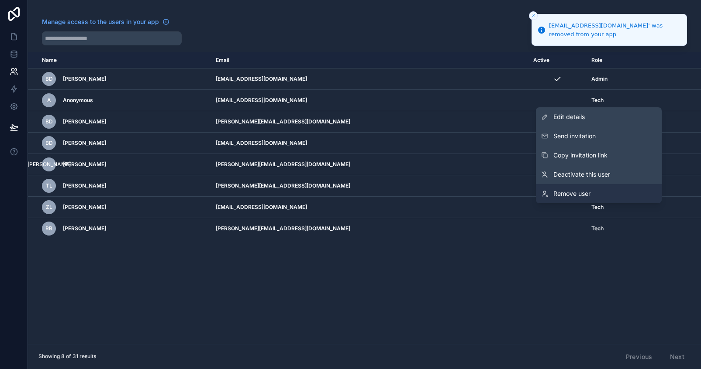
click at [588, 197] on span "Remove user" at bounding box center [571, 193] width 37 height 9
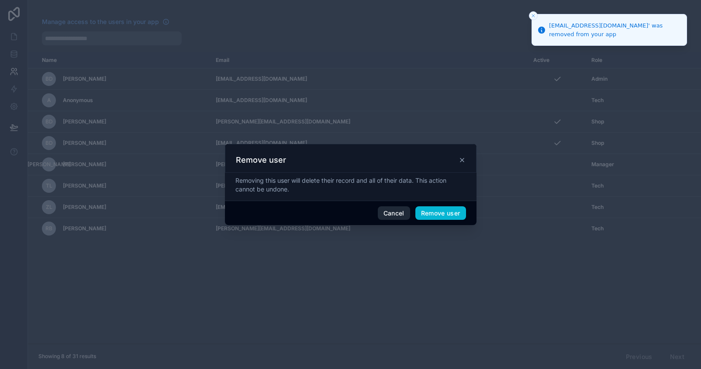
click at [429, 220] on button "Remove user" at bounding box center [440, 213] width 51 height 14
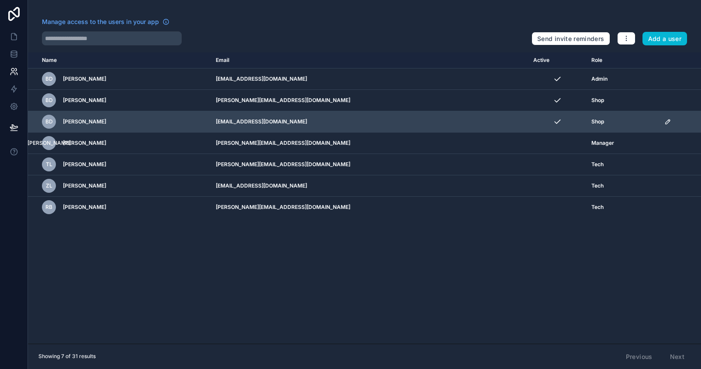
click at [664, 122] on icon "scrollable content" at bounding box center [667, 121] width 7 height 7
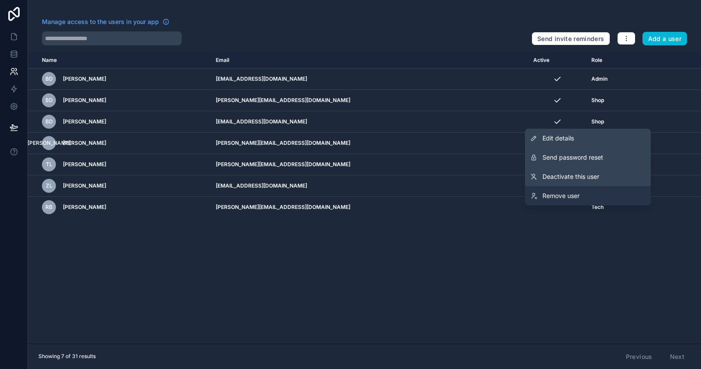
click at [594, 195] on link "Remove user" at bounding box center [588, 195] width 126 height 19
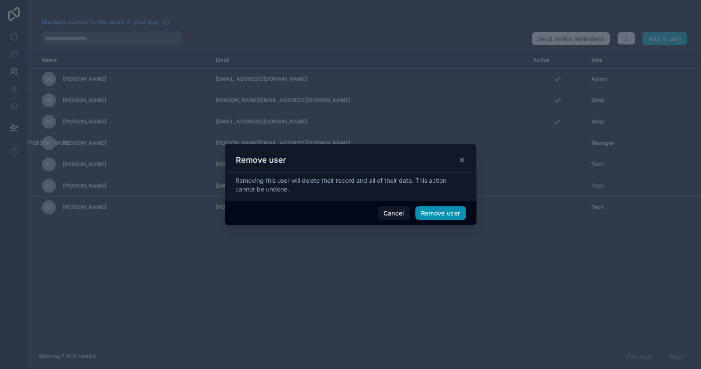
click at [425, 216] on button "Remove user" at bounding box center [440, 213] width 51 height 14
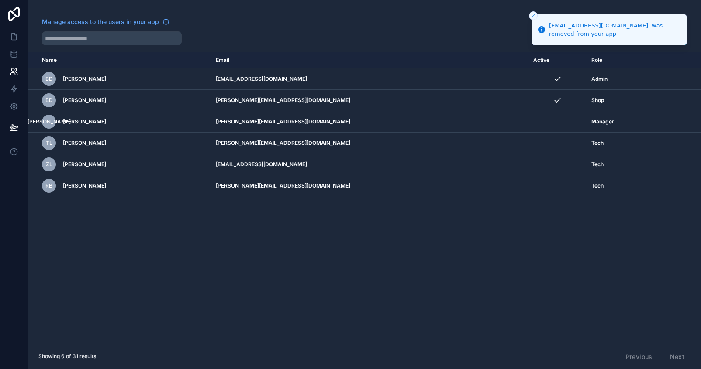
click at [531, 13] on icon "Close toast" at bounding box center [532, 15] width 5 height 5
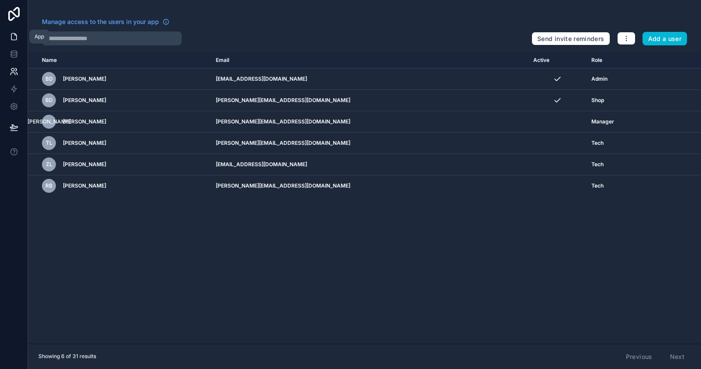
click at [15, 42] on link at bounding box center [13, 36] width 27 height 17
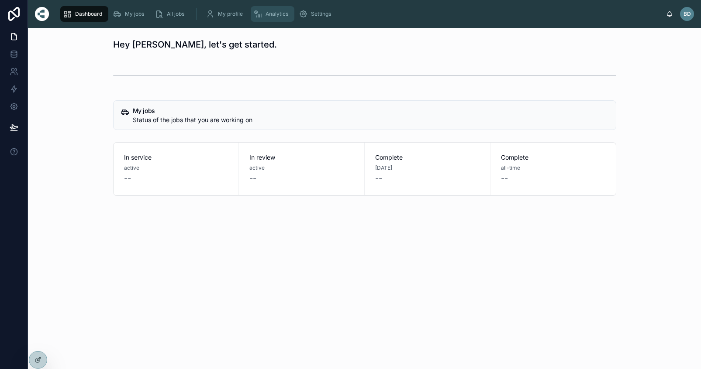
click at [264, 10] on link "Analytics" at bounding box center [273, 14] width 44 height 16
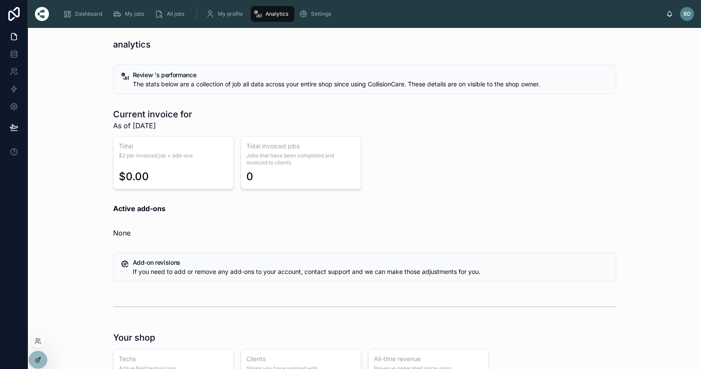
click at [41, 361] on icon at bounding box center [37, 360] width 7 height 7
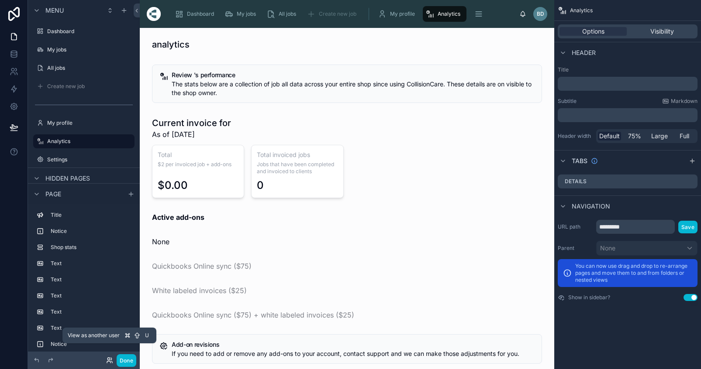
click at [108, 362] on icon at bounding box center [109, 360] width 7 height 7
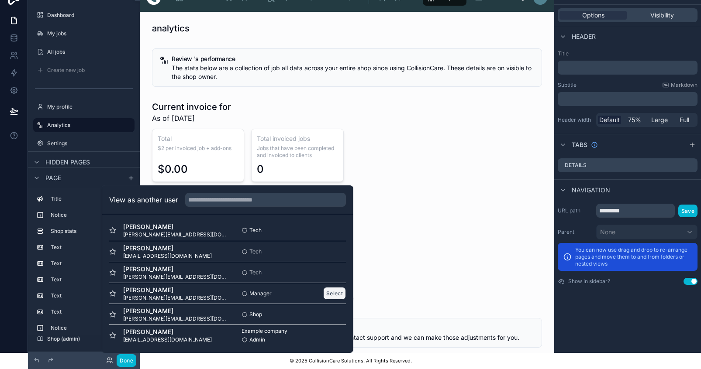
scroll to position [22, 0]
click at [331, 314] on button "Select" at bounding box center [334, 314] width 23 height 13
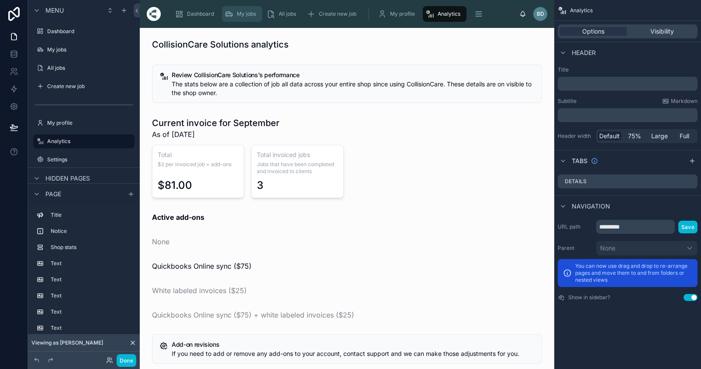
click at [247, 15] on span "My jobs" at bounding box center [246, 13] width 19 height 7
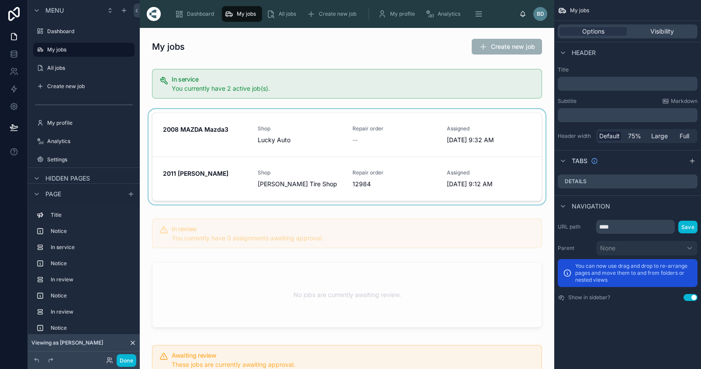
click at [308, 131] on div at bounding box center [347, 158] width 400 height 99
